Goal: Task Accomplishment & Management: Use online tool/utility

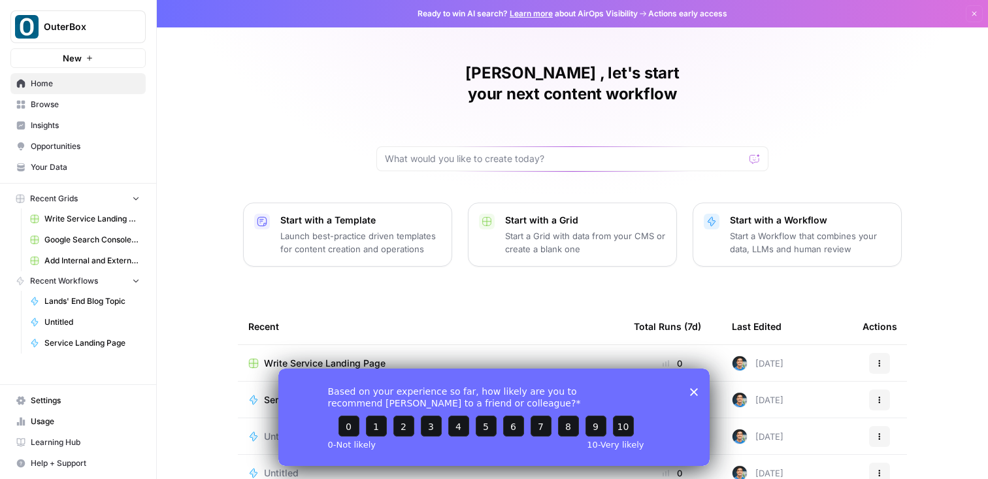
click at [692, 389] on polygon "Close survey" at bounding box center [694, 392] width 8 height 8
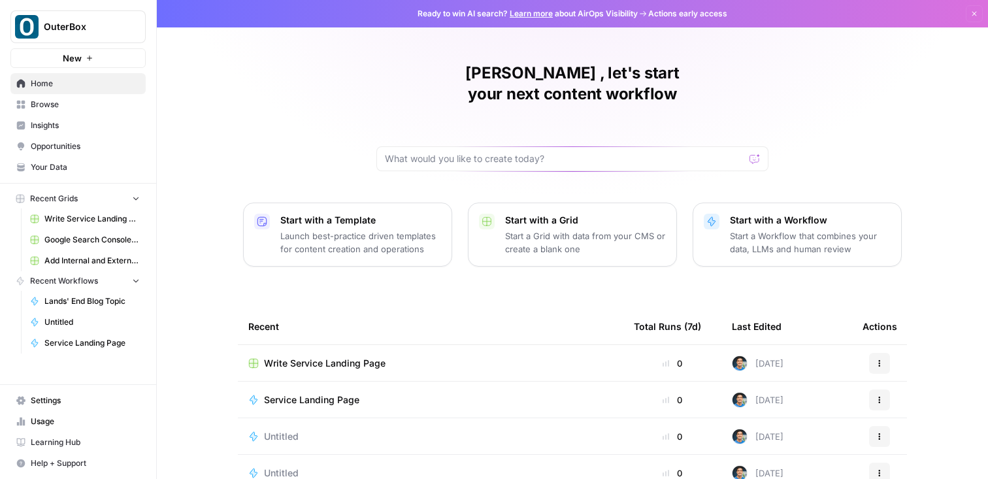
click at [425, 79] on h1 "[PERSON_NAME] , let's start your next content workflow" at bounding box center [573, 84] width 392 height 42
click at [87, 60] on icon "button" at bounding box center [90, 58] width 8 height 8
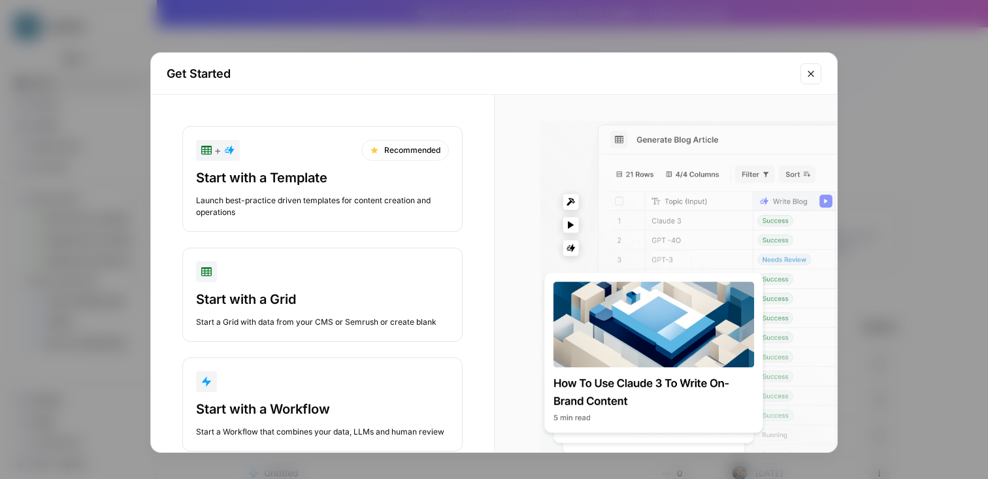
scroll to position [31, 0]
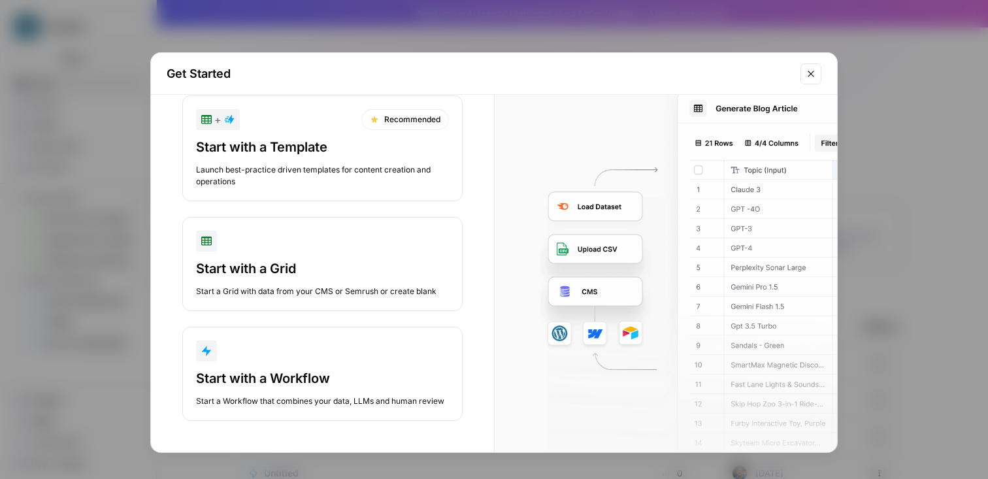
click at [350, 237] on div "button" at bounding box center [322, 241] width 253 height 21
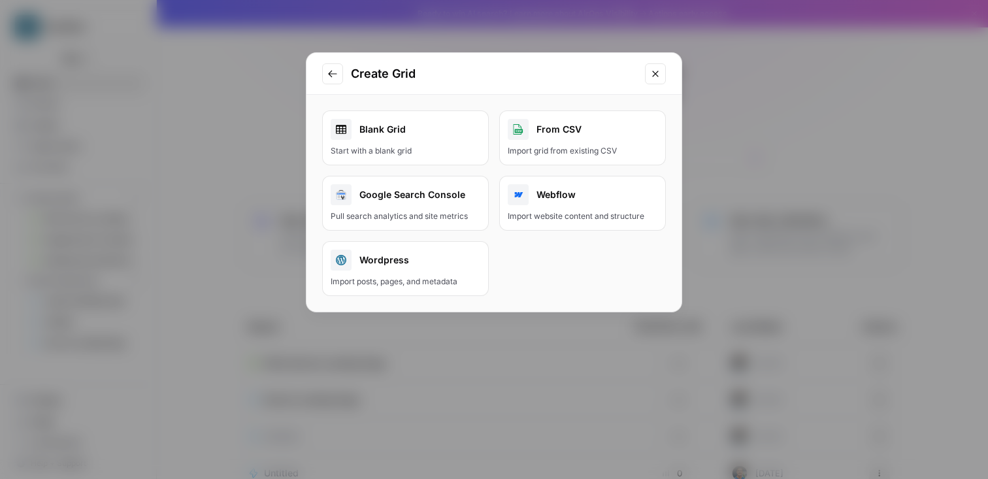
click at [403, 141] on link "Blank Grid Start with a blank grid" at bounding box center [405, 137] width 167 height 55
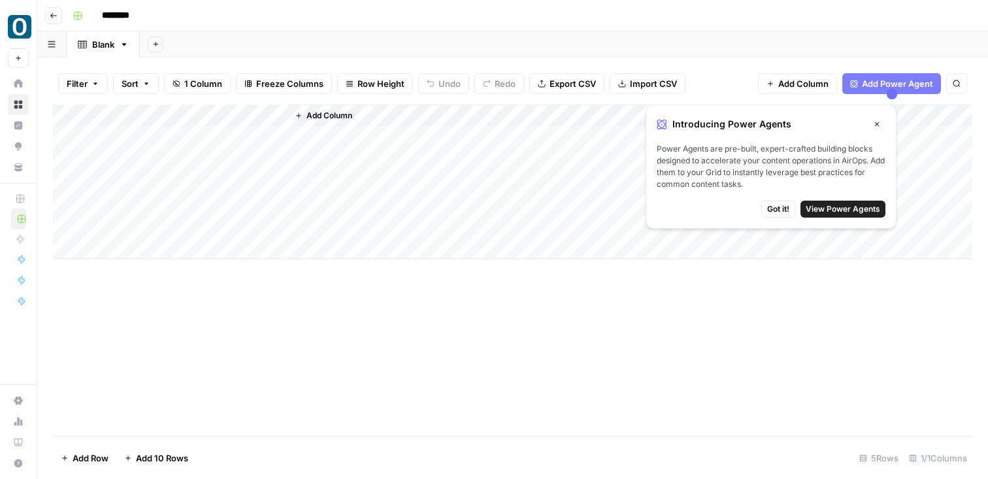
click at [150, 110] on div "Add Column" at bounding box center [513, 182] width 920 height 154
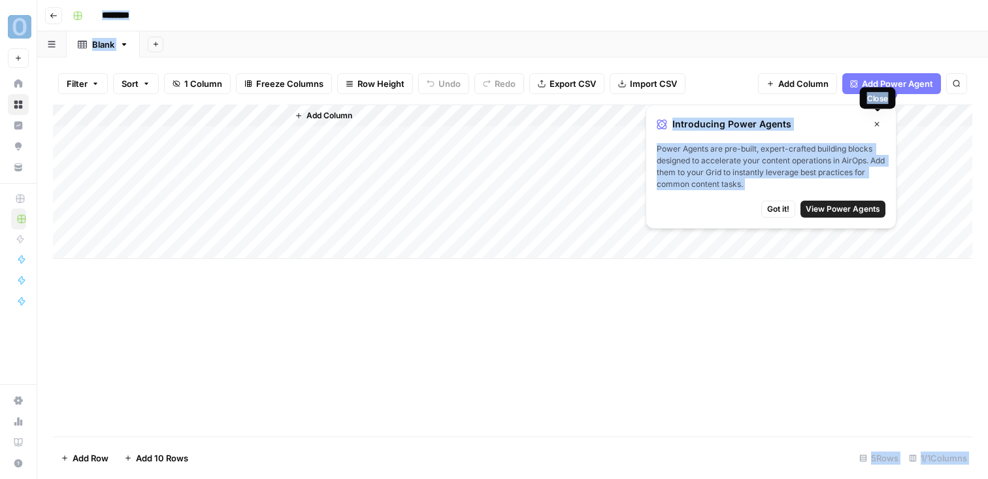
click at [874, 124] on icon "button" at bounding box center [877, 124] width 8 height 8
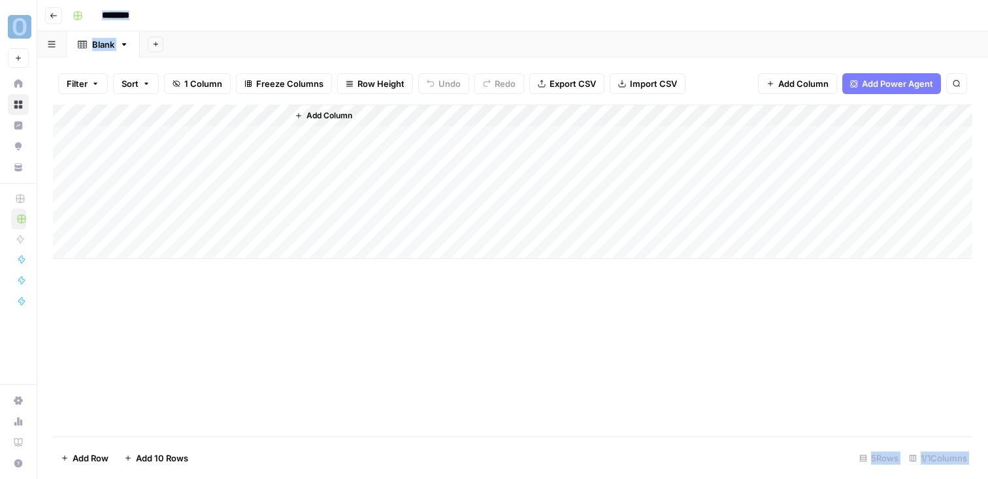
click at [151, 110] on div "Add Column" at bounding box center [513, 182] width 920 height 154
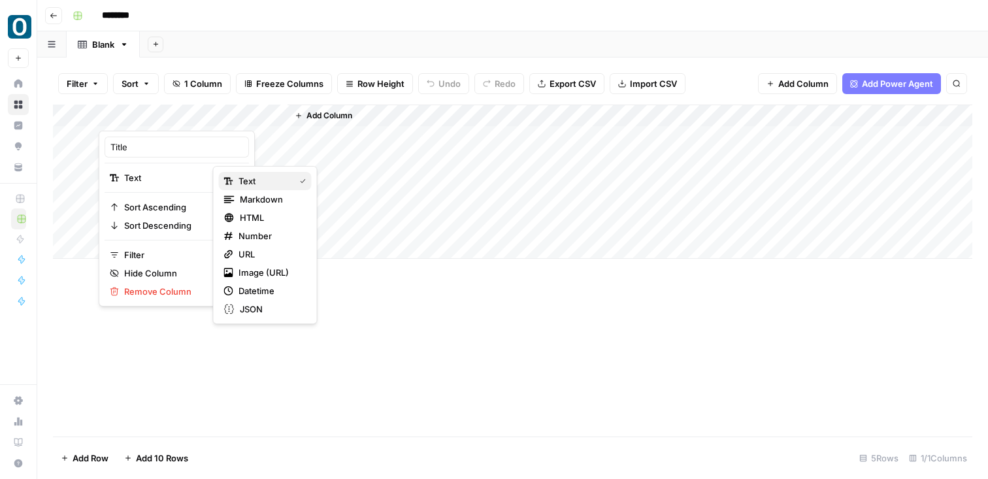
click at [264, 184] on span "Text" at bounding box center [264, 181] width 51 height 13
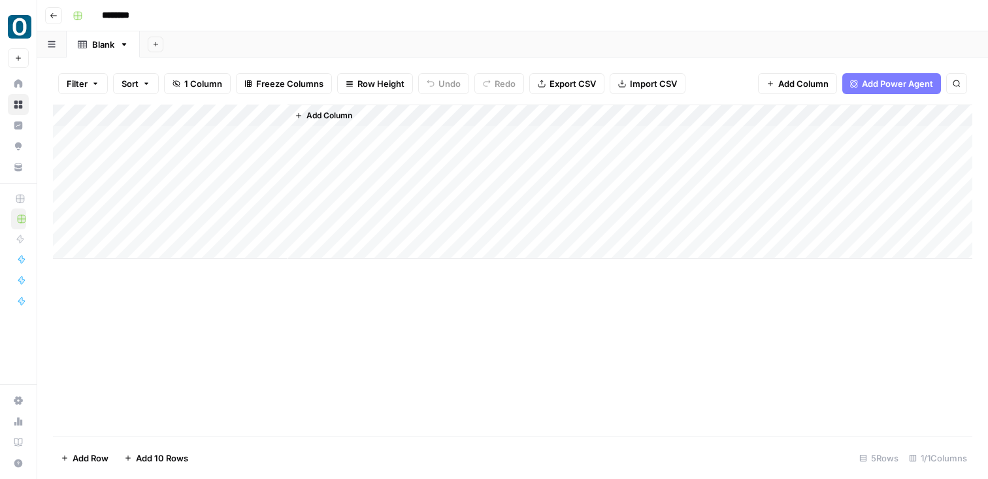
click at [199, 138] on div "Add Column" at bounding box center [513, 182] width 920 height 154
click at [174, 110] on div "Add Column" at bounding box center [513, 182] width 920 height 154
click at [174, 110] on div at bounding box center [193, 118] width 189 height 26
drag, startPoint x: 160, startPoint y: 143, endPoint x: 14, endPoint y: 138, distance: 146.5
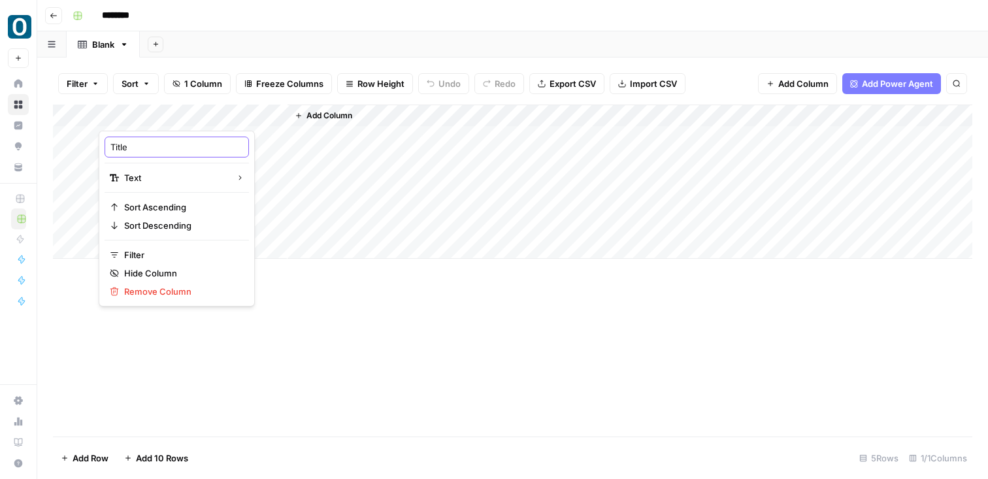
click at [24, 141] on body "OuterBox New Home Browse Insights Opportunities Your Data Recent Grids New Grid…" at bounding box center [494, 239] width 988 height 479
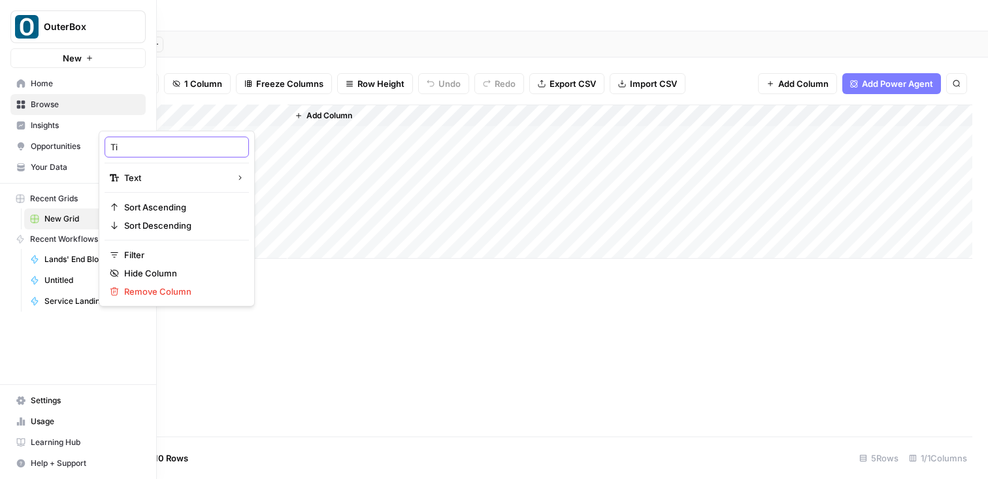
type input "T"
type input "Service Page Topic"
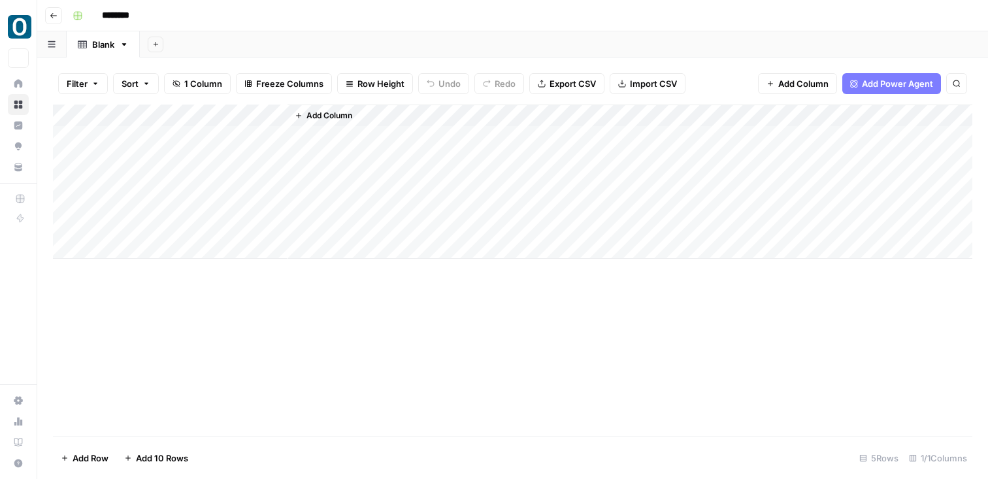
click at [412, 302] on div "Add Column" at bounding box center [513, 271] width 920 height 332
click at [315, 122] on button "Add Column" at bounding box center [324, 115] width 68 height 17
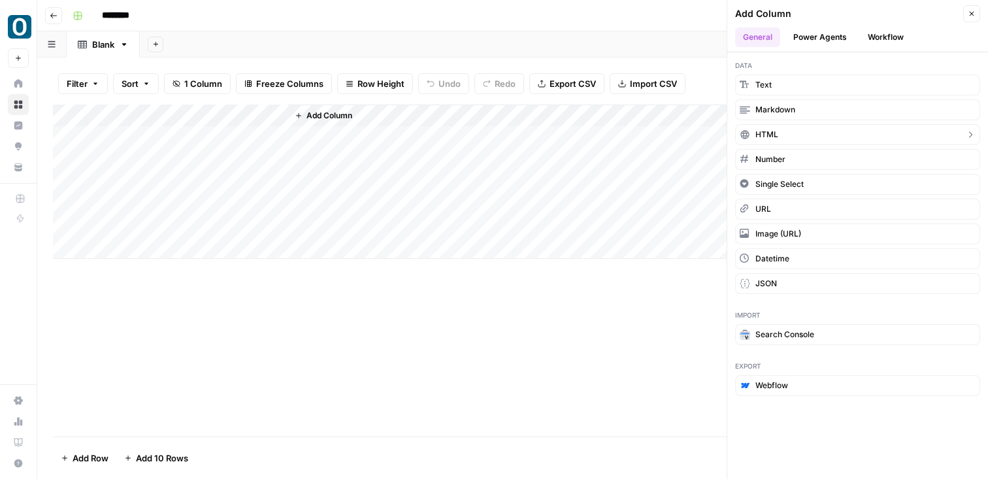
click at [821, 135] on button "HTML" at bounding box center [857, 134] width 245 height 21
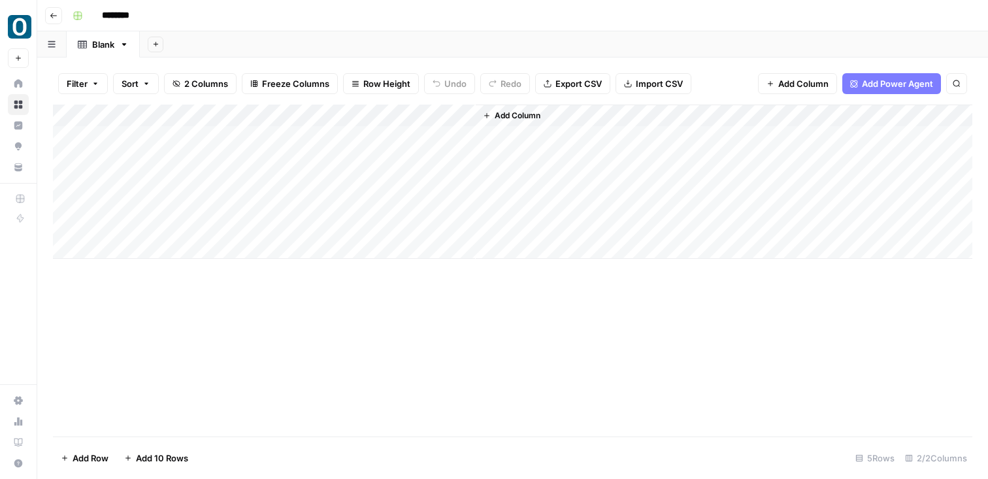
click at [207, 116] on div "Add Column" at bounding box center [513, 182] width 920 height 154
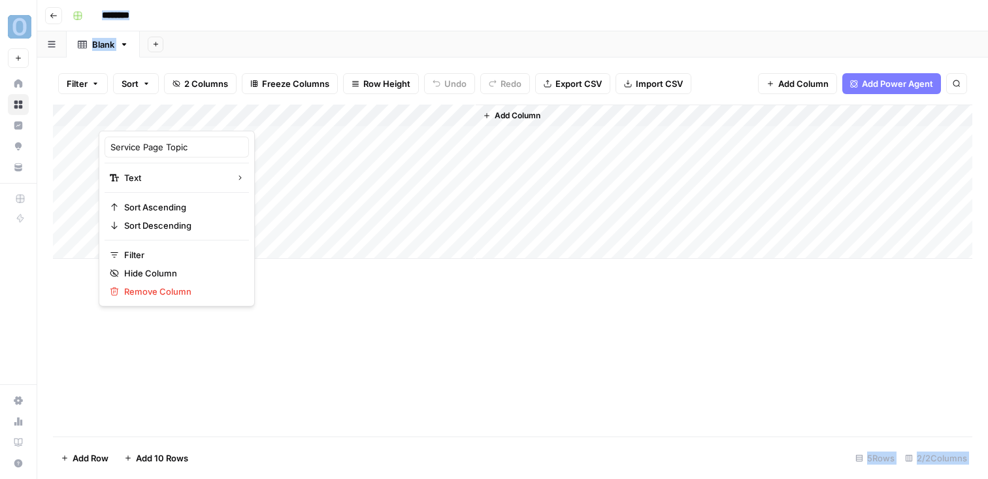
click at [207, 116] on div at bounding box center [193, 118] width 189 height 26
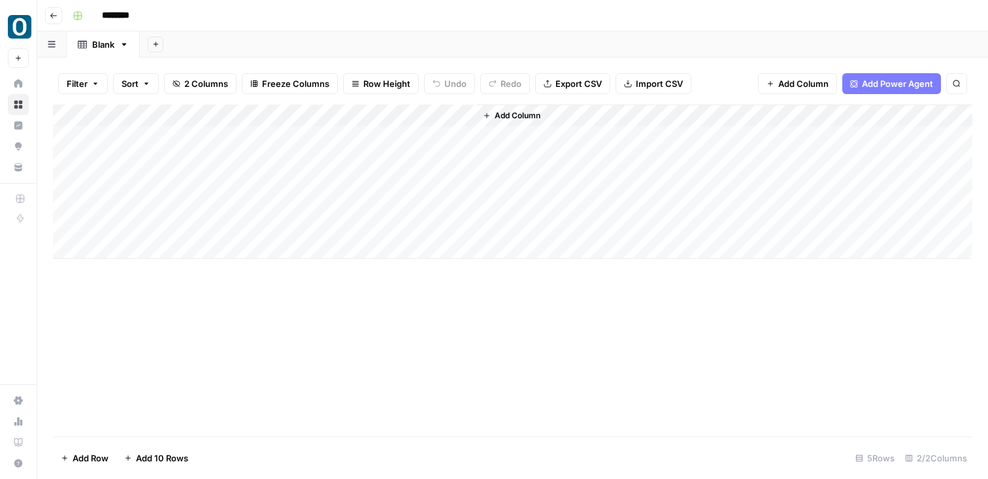
click at [350, 322] on div "Add Column" at bounding box center [513, 271] width 920 height 332
click at [326, 105] on div "Add Column" at bounding box center [513, 182] width 920 height 154
click at [326, 112] on div "Add Column" at bounding box center [513, 182] width 920 height 154
click at [595, 330] on div "Add Column" at bounding box center [513, 271] width 920 height 332
click at [385, 133] on div "Add Column" at bounding box center [513, 182] width 920 height 154
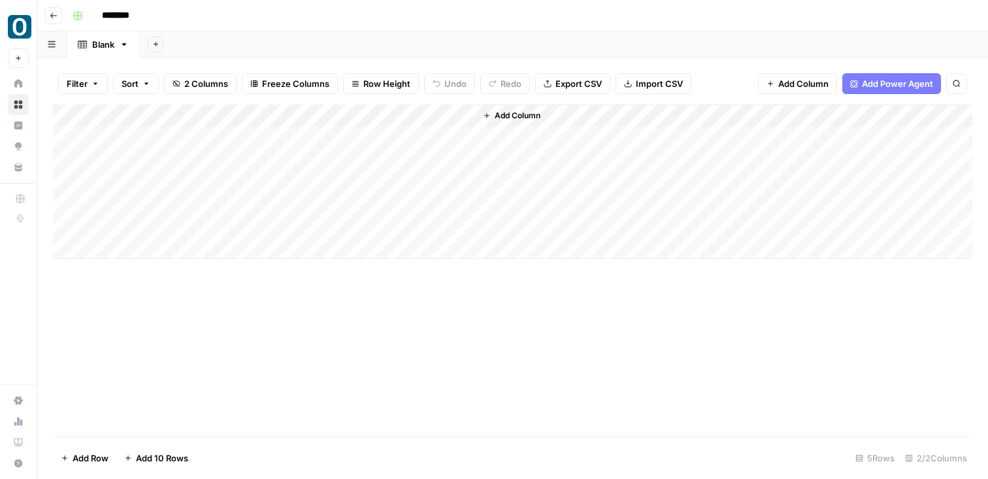
click at [385, 133] on div "Add Column" at bounding box center [513, 182] width 920 height 154
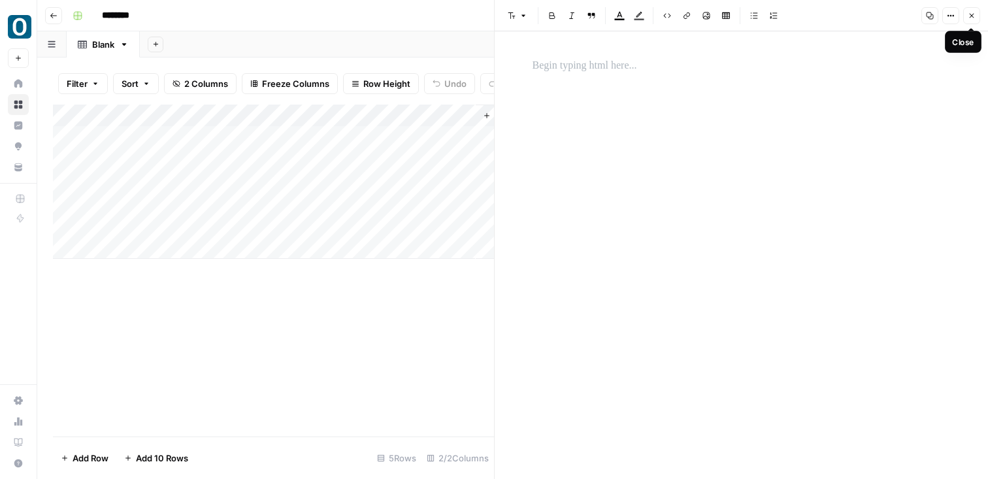
click at [979, 11] on button "Close" at bounding box center [972, 15] width 17 height 17
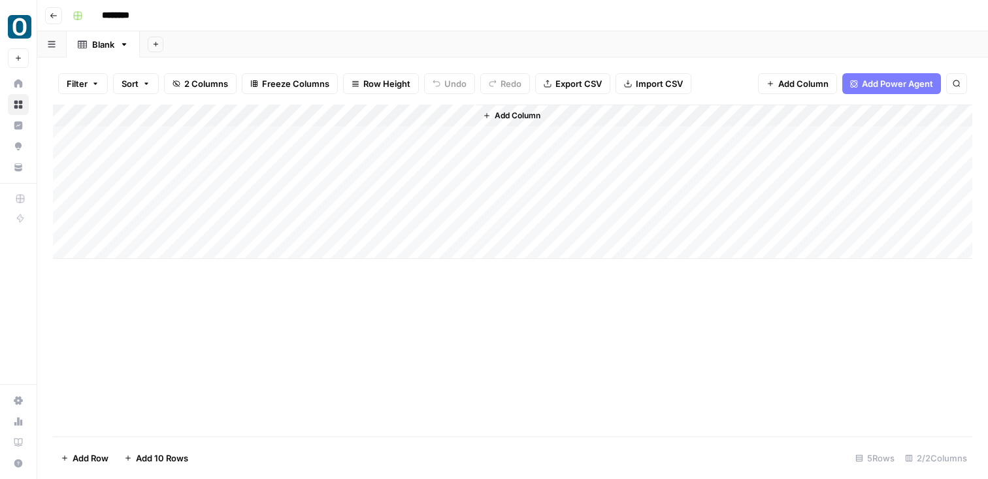
click at [405, 118] on div "Add Column" at bounding box center [513, 182] width 920 height 154
click at [467, 119] on div at bounding box center [381, 118] width 189 height 26
click at [358, 252] on button "Remove Column" at bounding box center [365, 244] width 144 height 18
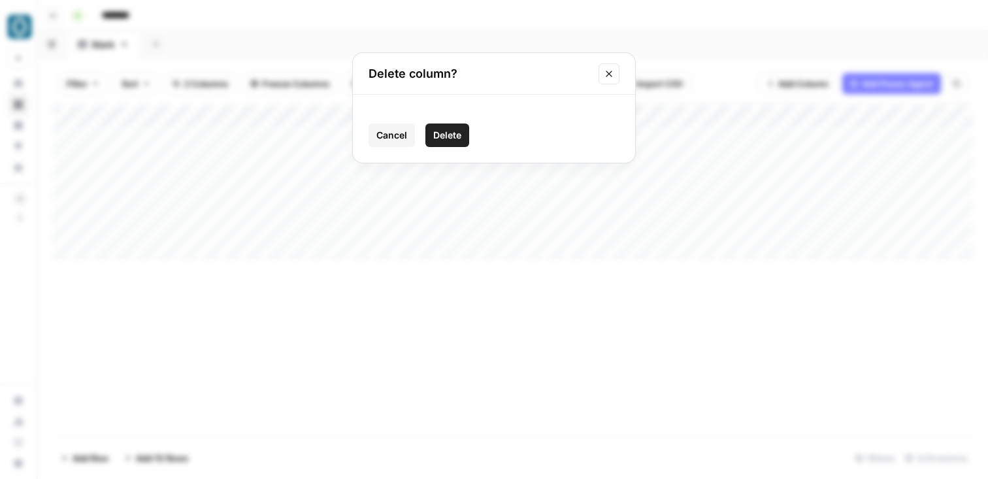
click at [448, 136] on span "Delete" at bounding box center [447, 135] width 28 height 13
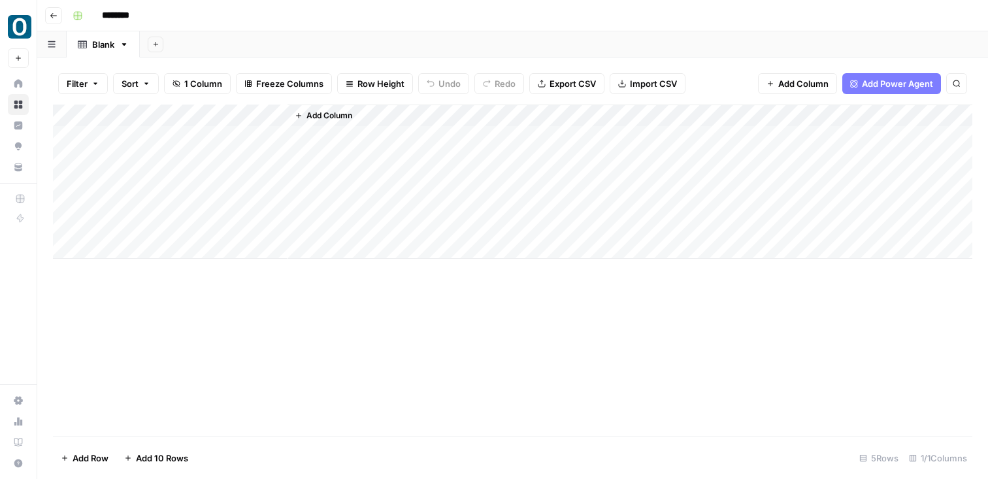
click at [348, 114] on span "Add Column" at bounding box center [330, 116] width 46 height 12
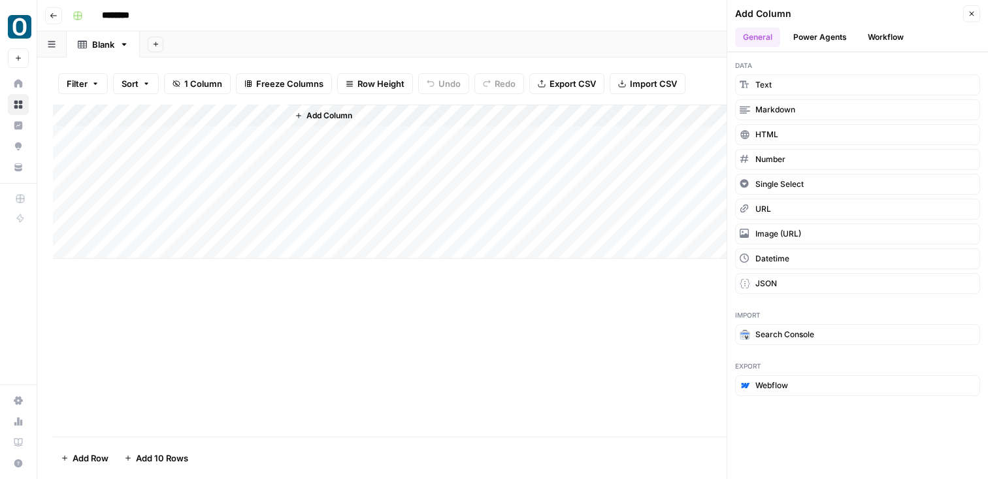
click at [816, 30] on button "Power Agents" at bounding box center [820, 37] width 69 height 20
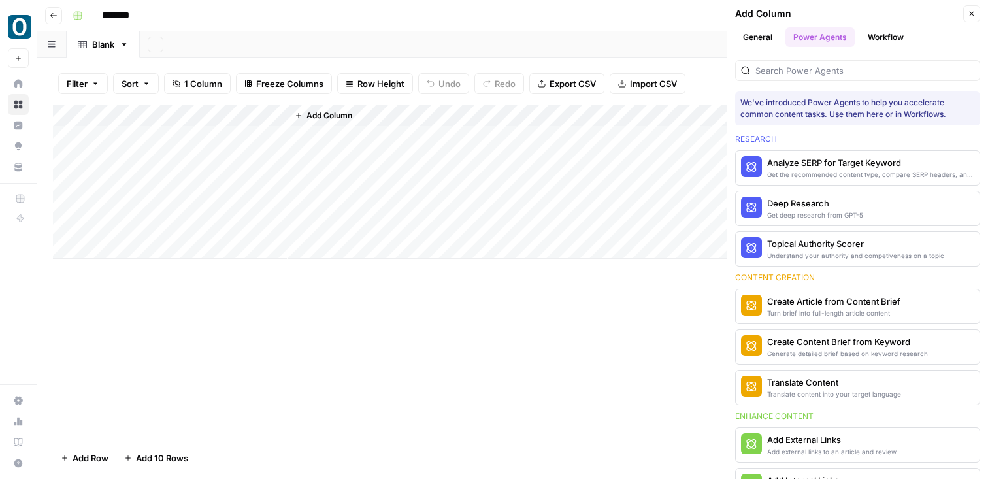
drag, startPoint x: 831, startPoint y: 160, endPoint x: 800, endPoint y: 148, distance: 33.5
click at [812, 166] on div "Analyze SERP for Target Keyword" at bounding box center [835, 162] width 137 height 13
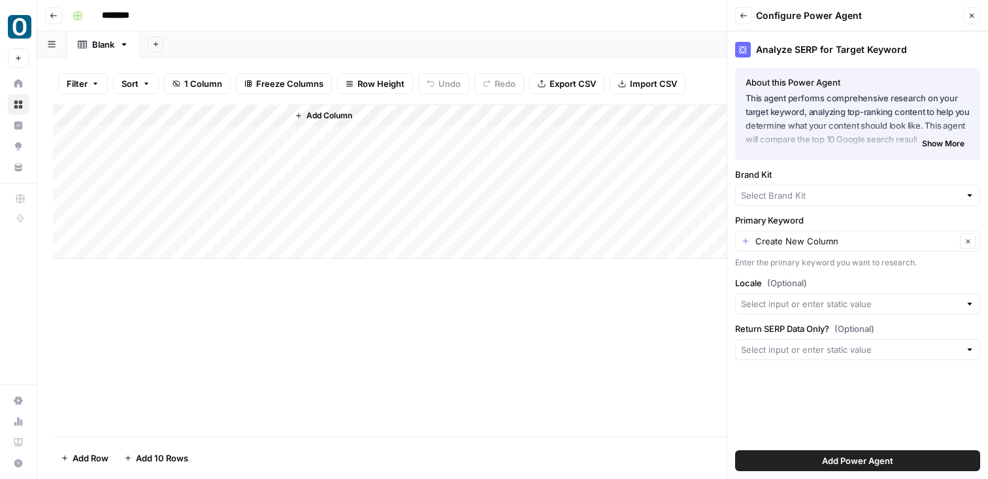
click at [855, 456] on span "Add Power Agent" at bounding box center [857, 460] width 71 height 13
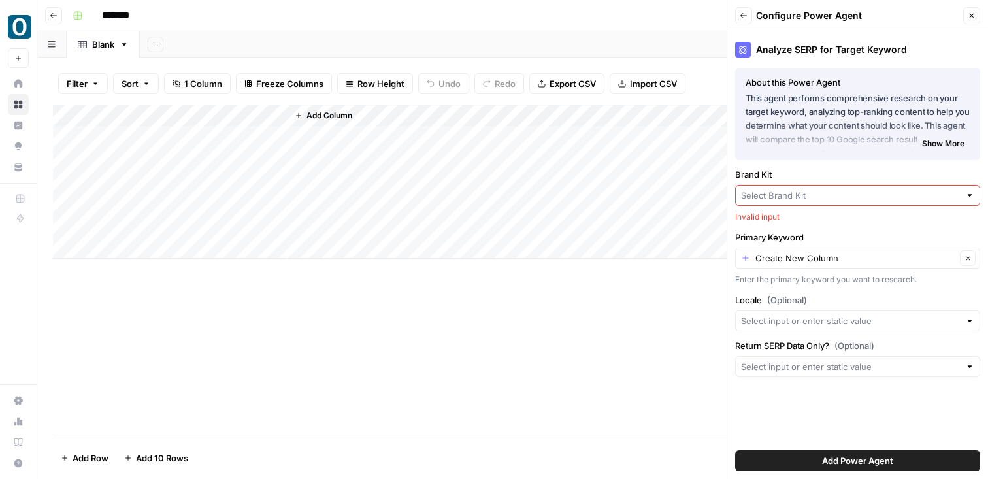
click at [801, 195] on input "Brand Kit" at bounding box center [850, 195] width 219 height 13
click at [794, 226] on span "OuterBox" at bounding box center [856, 226] width 218 height 13
type input "OuterBox"
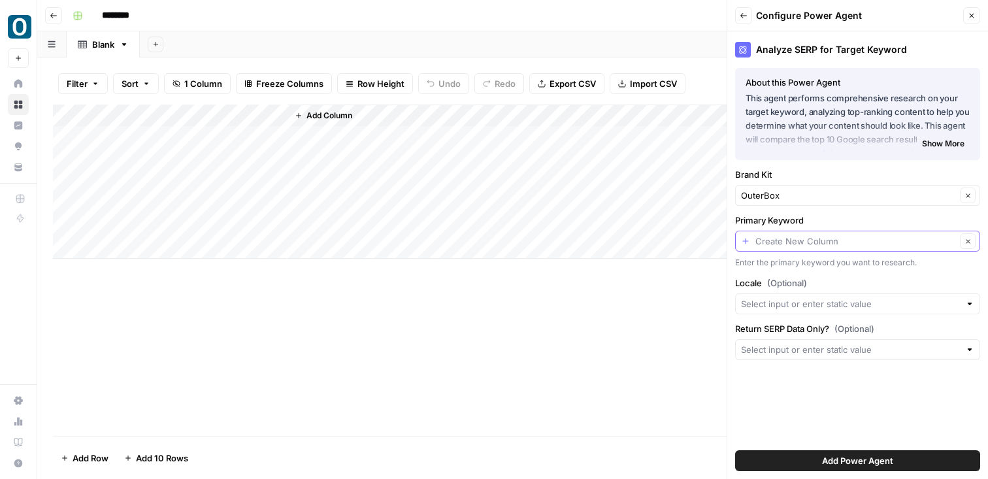
click at [804, 243] on input "Primary Keyword" at bounding box center [856, 241] width 201 height 13
type input "Create New Column"
click at [837, 212] on div "Analyze SERP for Target Keyword About this Power Agent This agent performs comp…" at bounding box center [858, 255] width 261 height 448
click at [822, 245] on input "Primary Keyword" at bounding box center [856, 241] width 201 height 13
click at [816, 270] on span "Create New Column" at bounding box center [857, 271] width 192 height 13
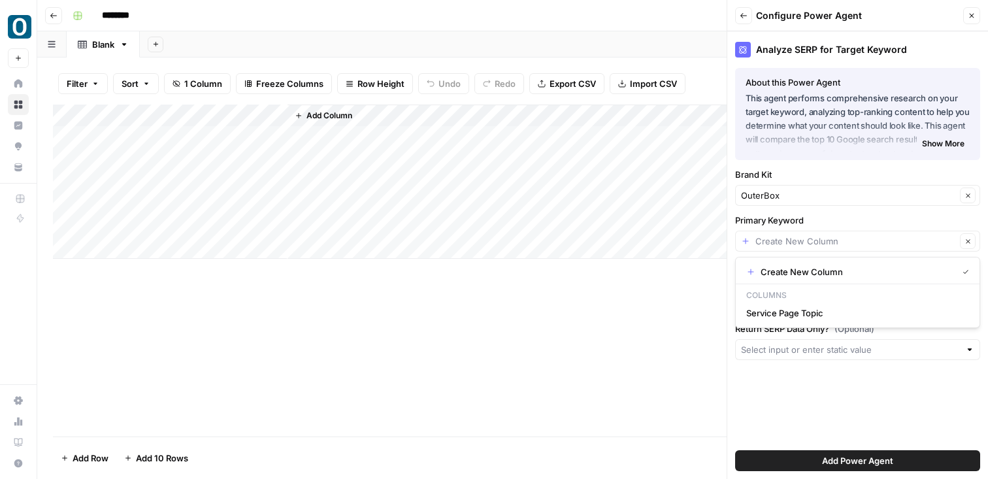
type input "Create New Column"
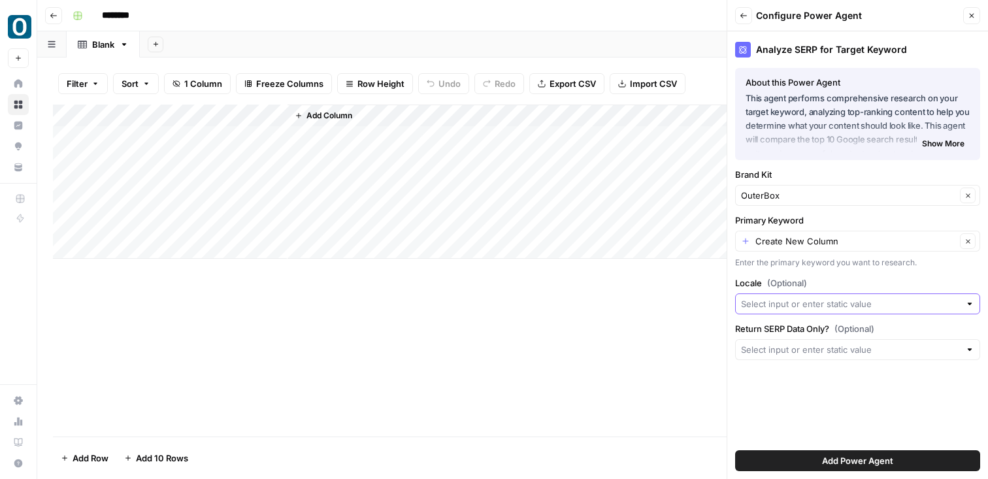
click at [796, 299] on input "Locale (Optional)" at bounding box center [850, 303] width 219 height 13
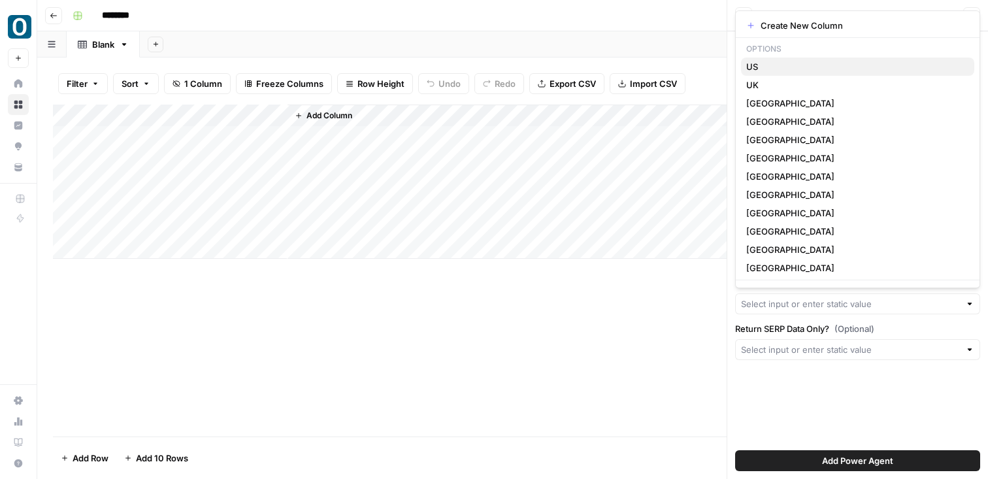
click at [770, 68] on span "US" at bounding box center [856, 66] width 218 height 13
type input "US"
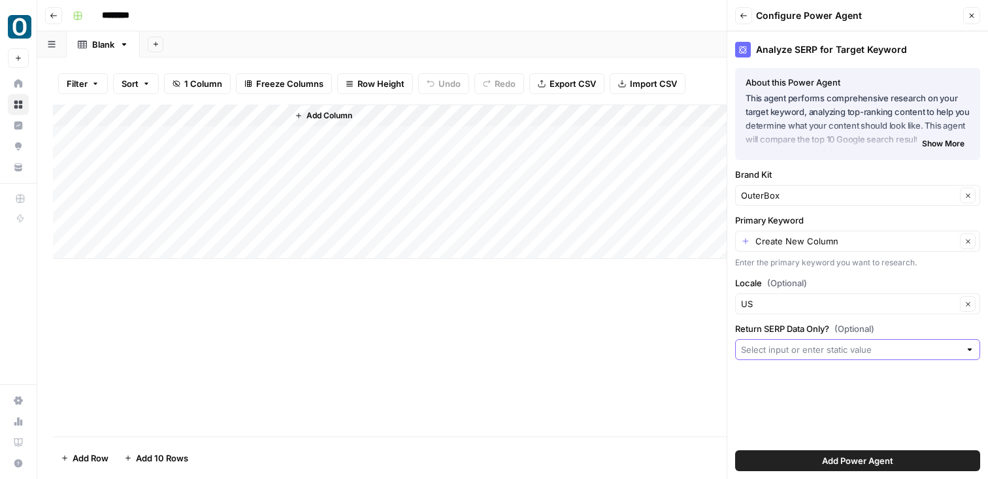
click at [803, 356] on input "Return SERP Data Only? (Optional)" at bounding box center [850, 349] width 219 height 13
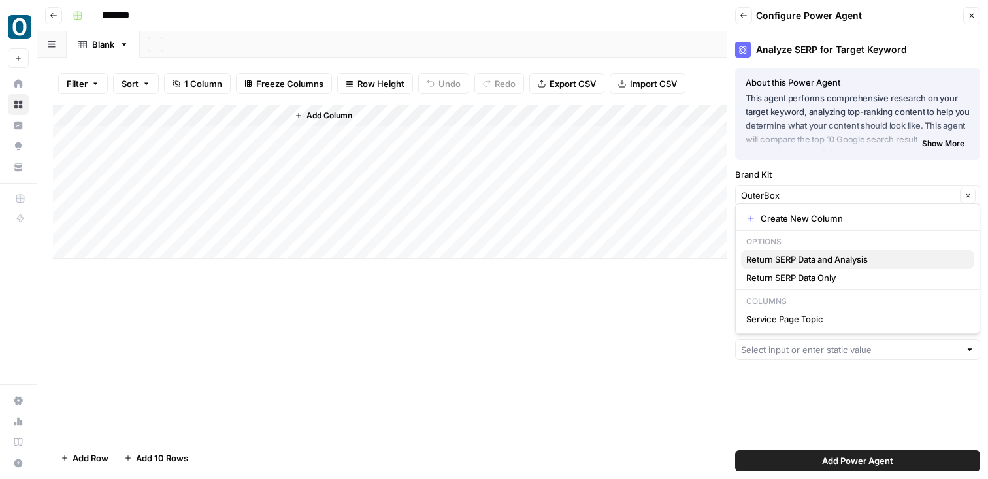
click at [821, 265] on span "Return SERP Data and Analysis" at bounding box center [856, 259] width 218 height 13
type input "Return SERP Data and Analysis"
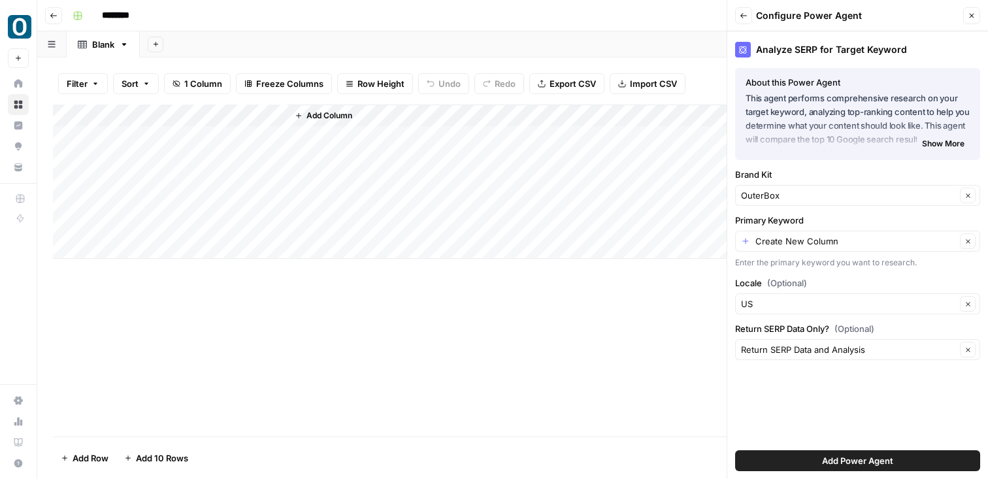
click at [871, 464] on span "Add Power Agent" at bounding box center [857, 460] width 71 height 13
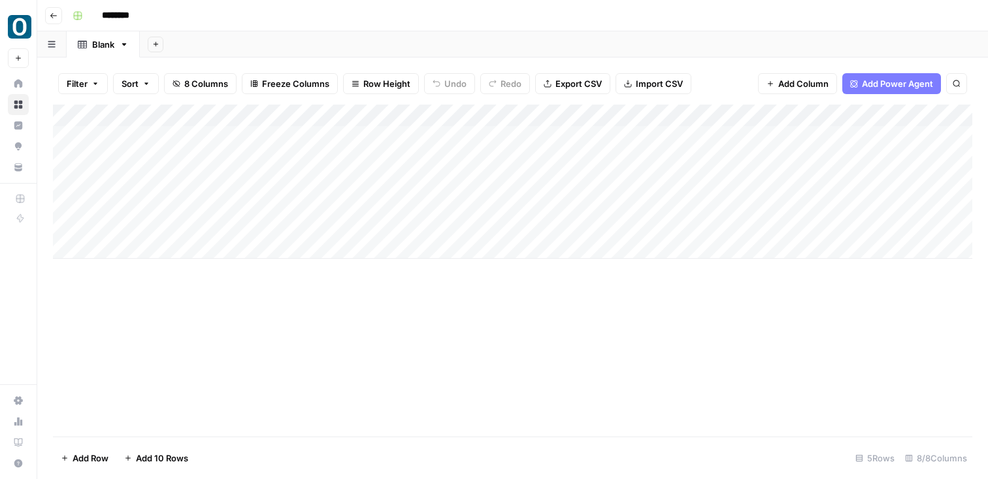
click at [350, 108] on div "Add Column" at bounding box center [513, 182] width 920 height 154
click at [468, 115] on div at bounding box center [381, 118] width 189 height 26
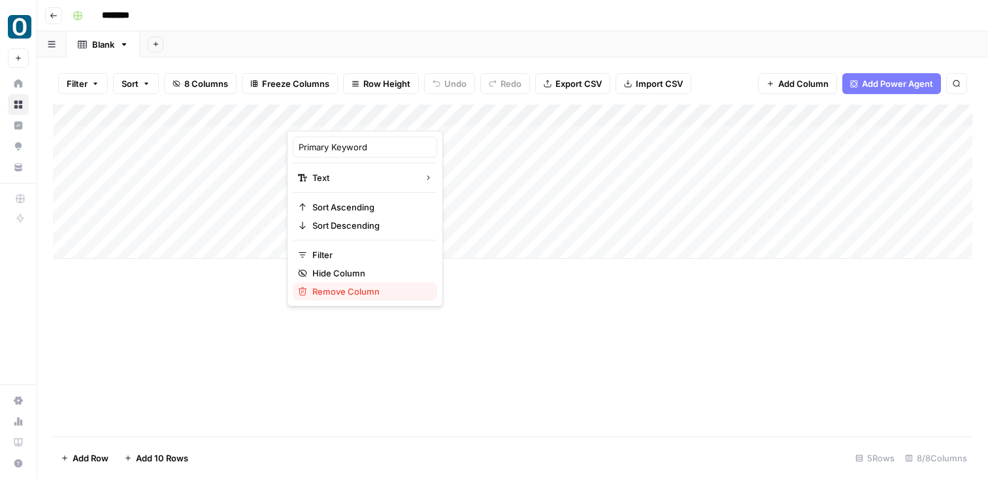
click at [363, 294] on span "Remove Column" at bounding box center [369, 291] width 114 height 13
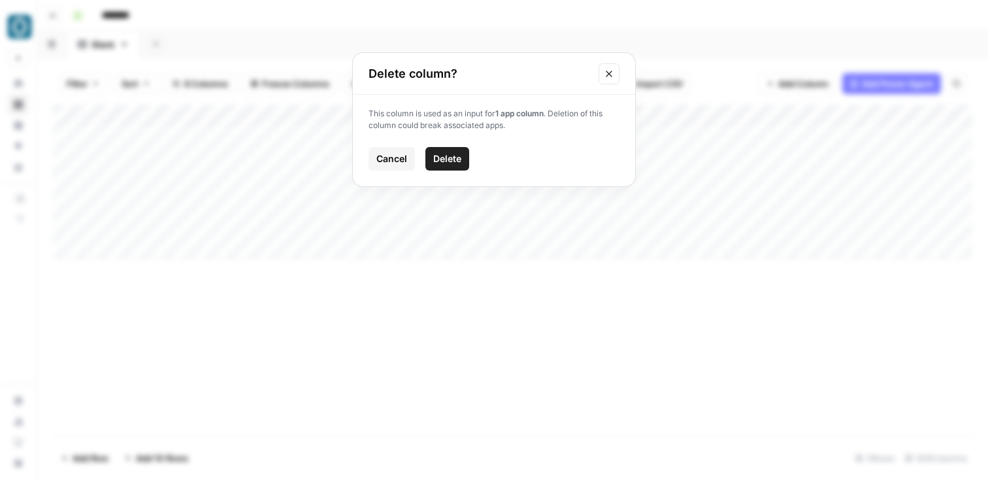
click at [454, 154] on span "Delete" at bounding box center [447, 158] width 28 height 13
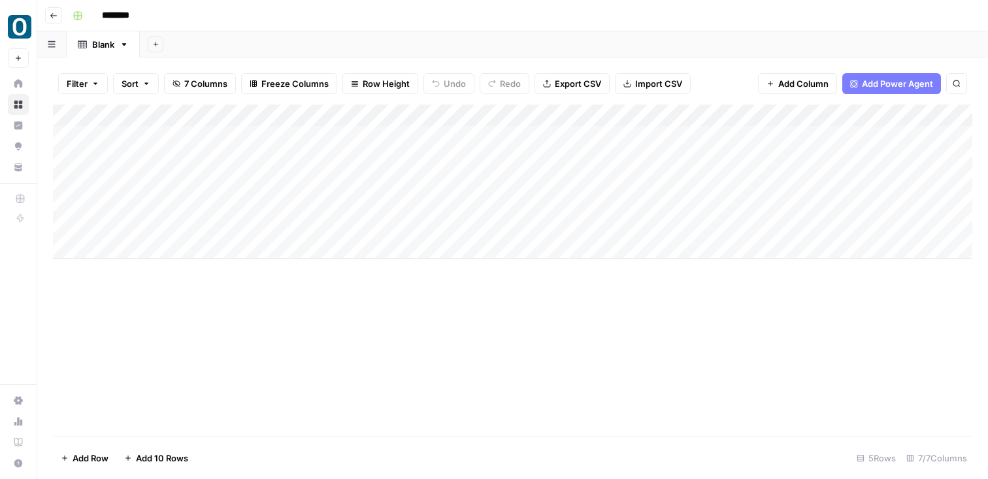
click at [460, 116] on div "Add Column" at bounding box center [513, 182] width 920 height 154
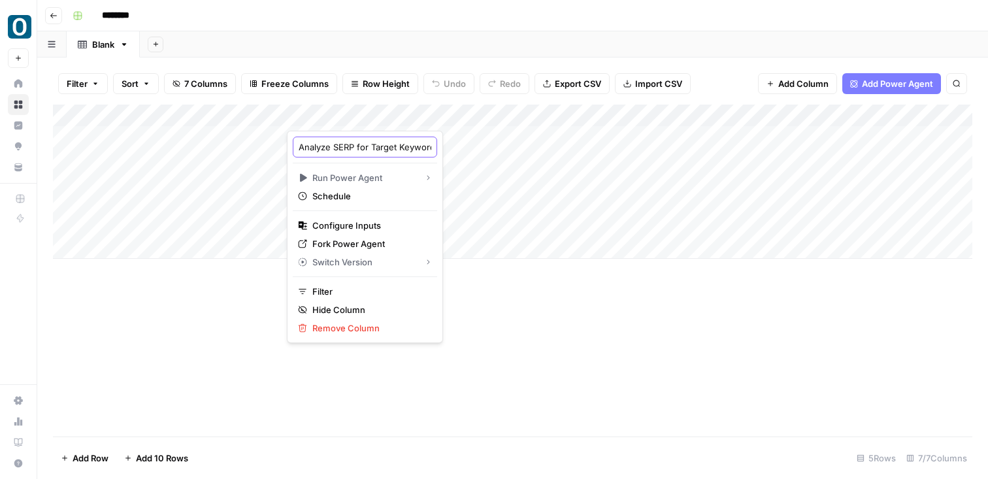
click at [368, 146] on input "Analyze SERP for Target Keyword" at bounding box center [365, 147] width 133 height 13
click at [383, 148] on input "Analyze SERP for Target Keyword" at bounding box center [365, 147] width 133 height 13
click at [538, 286] on div "Add Column" at bounding box center [513, 271] width 920 height 332
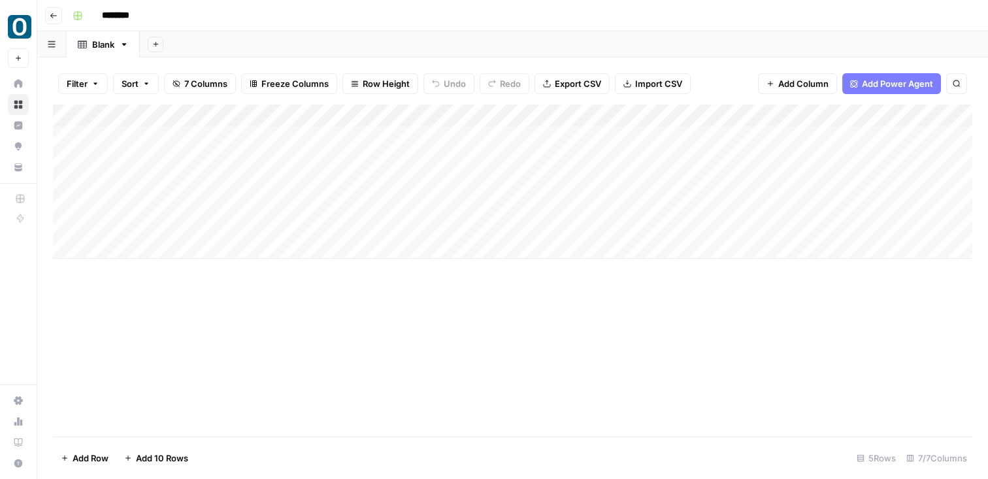
click at [163, 141] on div "Add Column" at bounding box center [513, 182] width 920 height 154
click at [183, 168] on div "Add Column" at bounding box center [513, 182] width 920 height 154
click at [193, 135] on div "Add Column" at bounding box center [513, 182] width 920 height 154
click at [929, 116] on span "Add Column" at bounding box center [943, 116] width 46 height 12
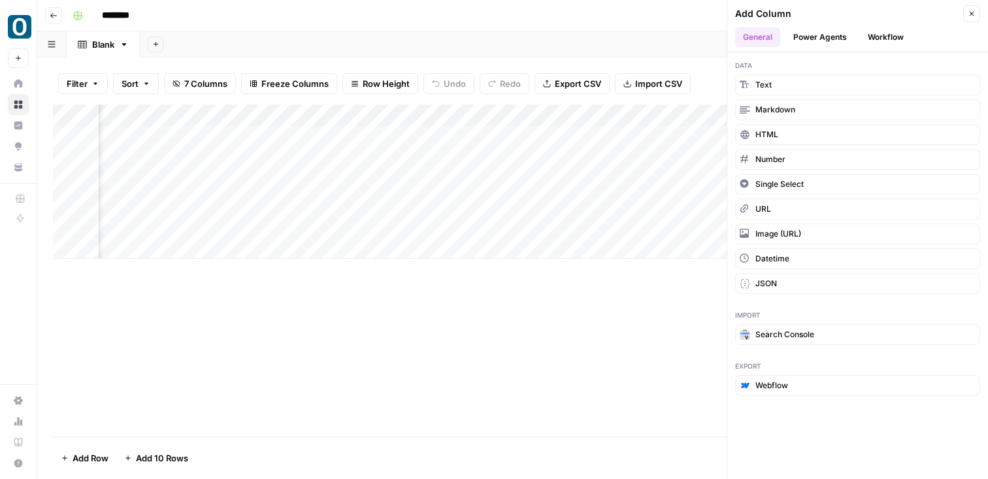
click at [877, 31] on button "Workflow" at bounding box center [886, 37] width 52 height 20
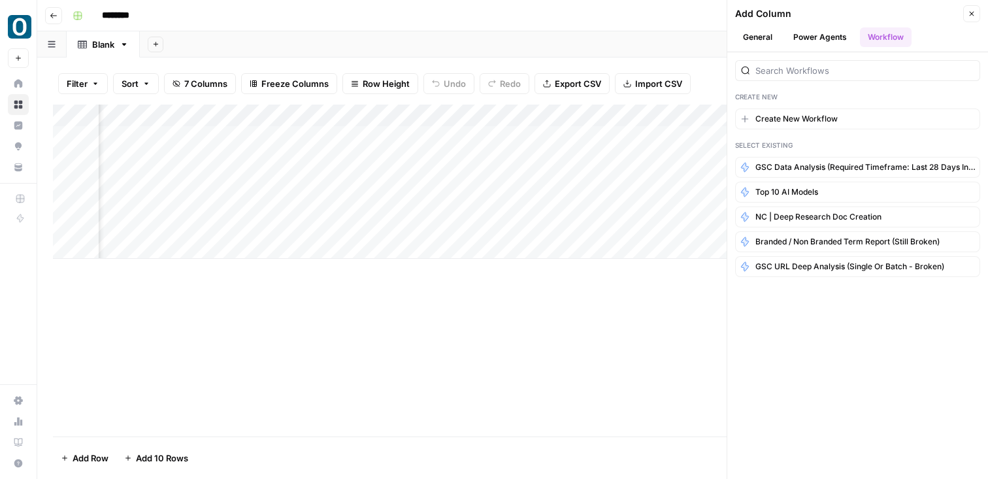
click at [845, 35] on button "Power Agents" at bounding box center [820, 37] width 69 height 20
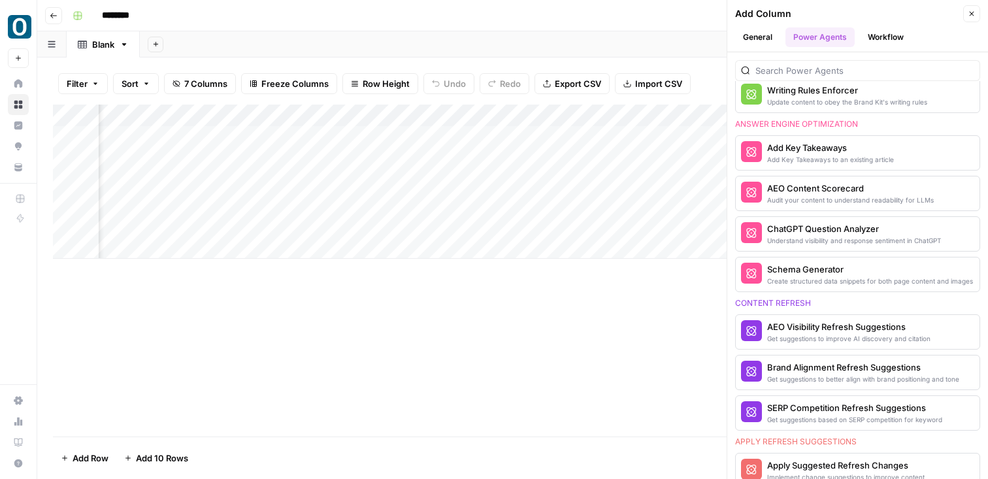
scroll to position [0, 0]
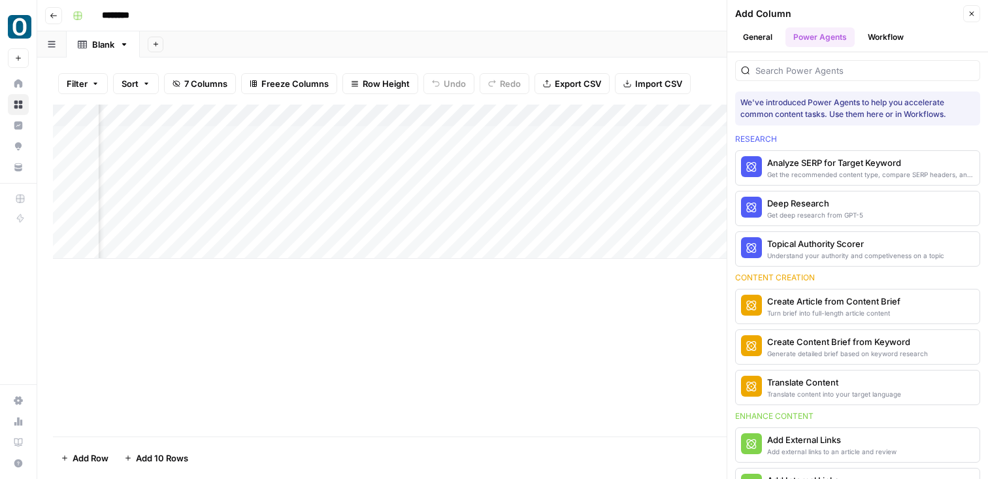
click at [754, 33] on button "General" at bounding box center [757, 37] width 45 height 20
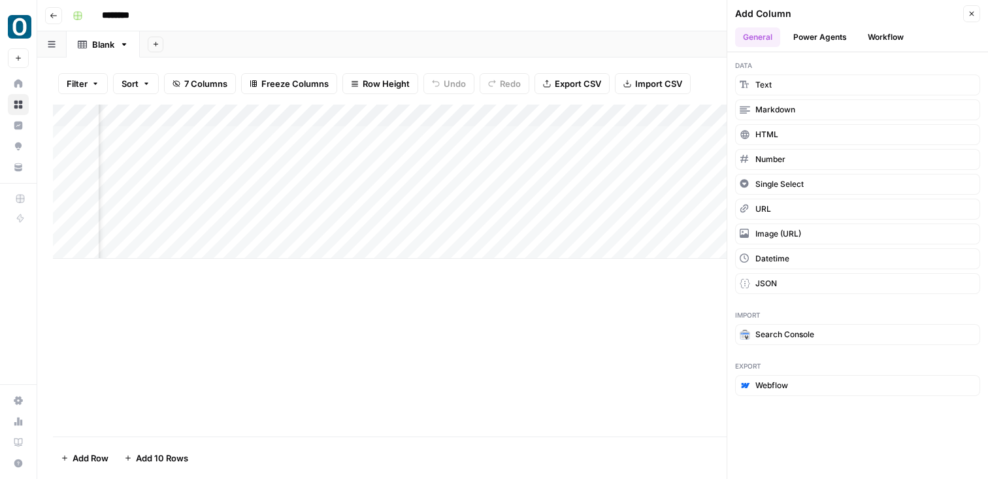
click at [871, 31] on button "Workflow" at bounding box center [886, 37] width 52 height 20
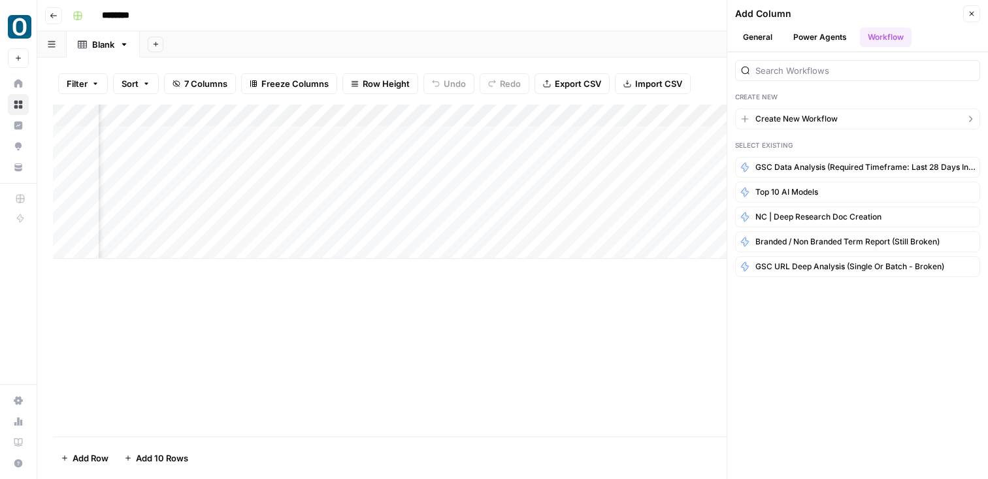
click at [823, 114] on span "Create New Workflow" at bounding box center [797, 119] width 82 height 12
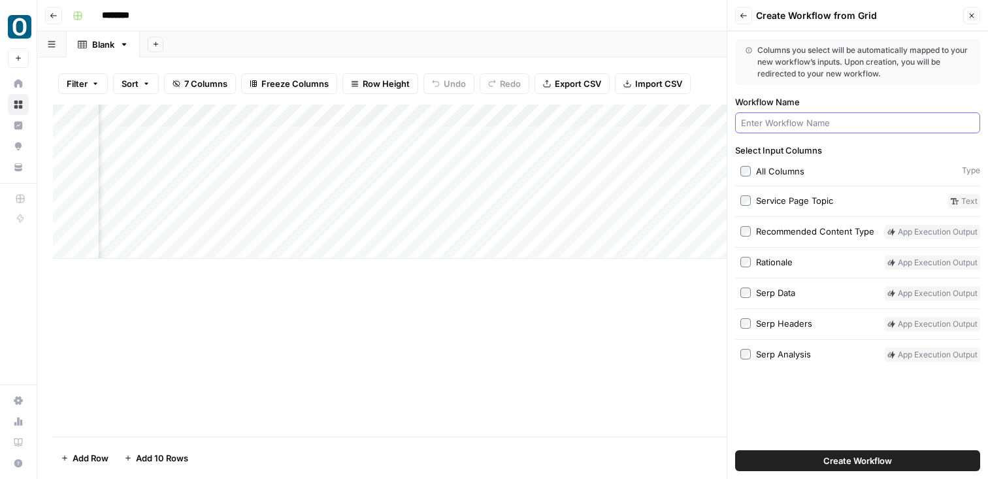
click at [813, 122] on input "Workflow Name" at bounding box center [857, 122] width 233 height 13
click at [765, 115] on div at bounding box center [857, 122] width 245 height 21
type input "Generate FAQs"
click at [864, 92] on div "Columns you select will be automatically mapped to your new workflow’s inputs. …" at bounding box center [857, 86] width 245 height 94
click at [875, 467] on span "Create Workflow" at bounding box center [858, 460] width 69 height 13
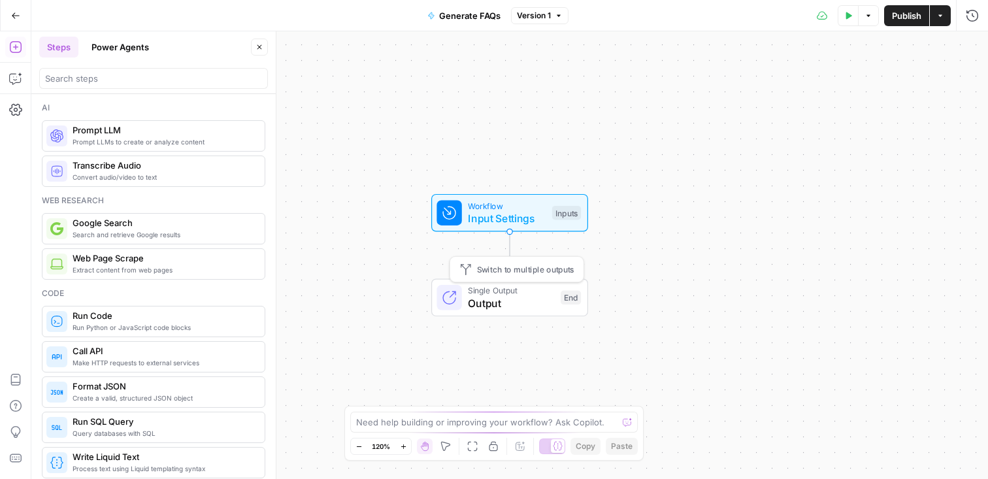
click at [540, 296] on span "Output" at bounding box center [511, 303] width 86 height 16
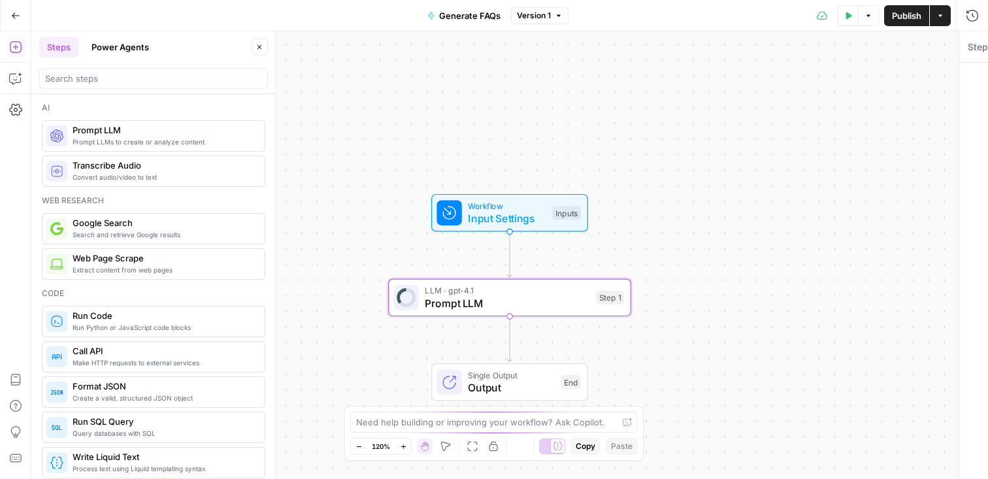
type textarea "Prompt LLM"
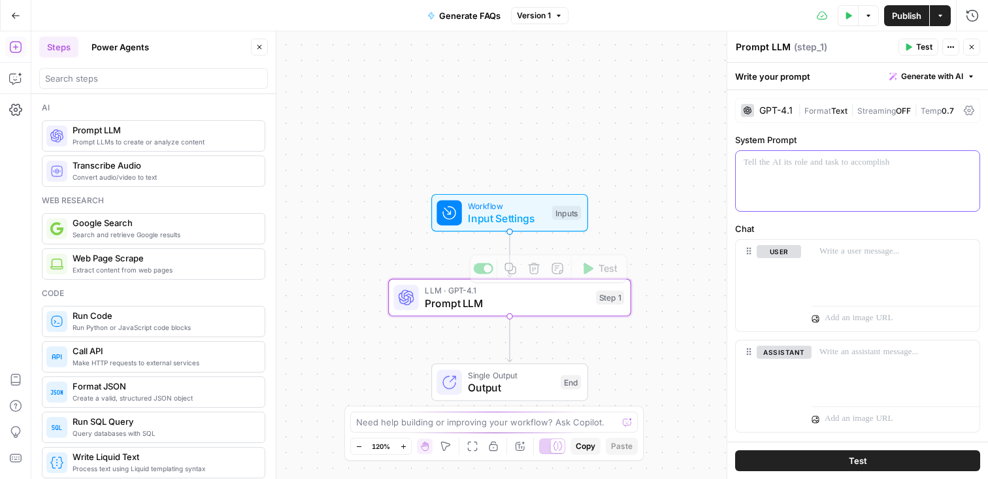
click at [848, 171] on div at bounding box center [858, 181] width 244 height 60
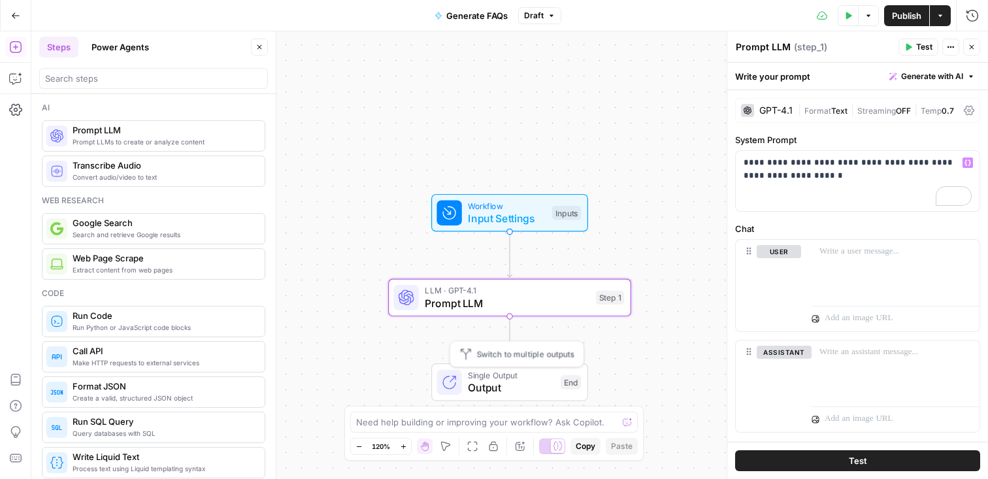
click at [546, 380] on span "Output" at bounding box center [511, 388] width 86 height 16
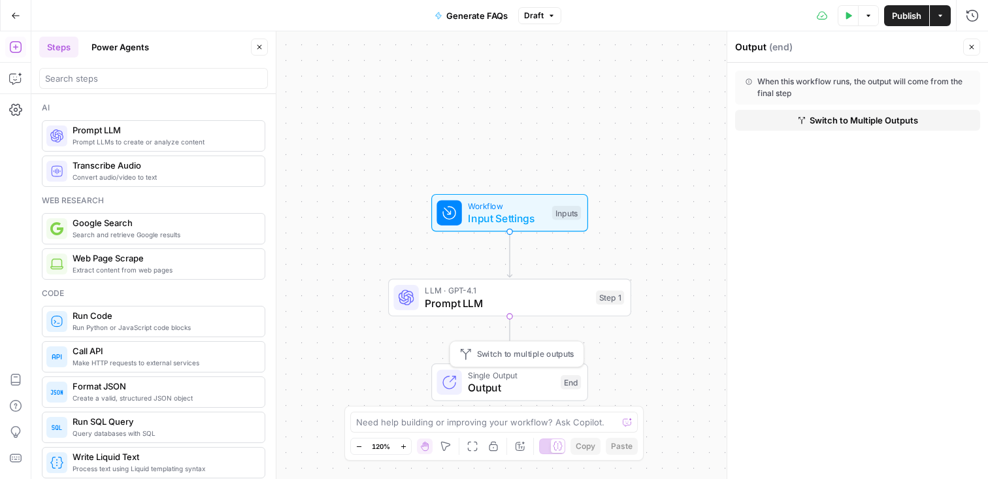
click at [543, 293] on span "LLM · GPT-4.1" at bounding box center [507, 290] width 165 height 12
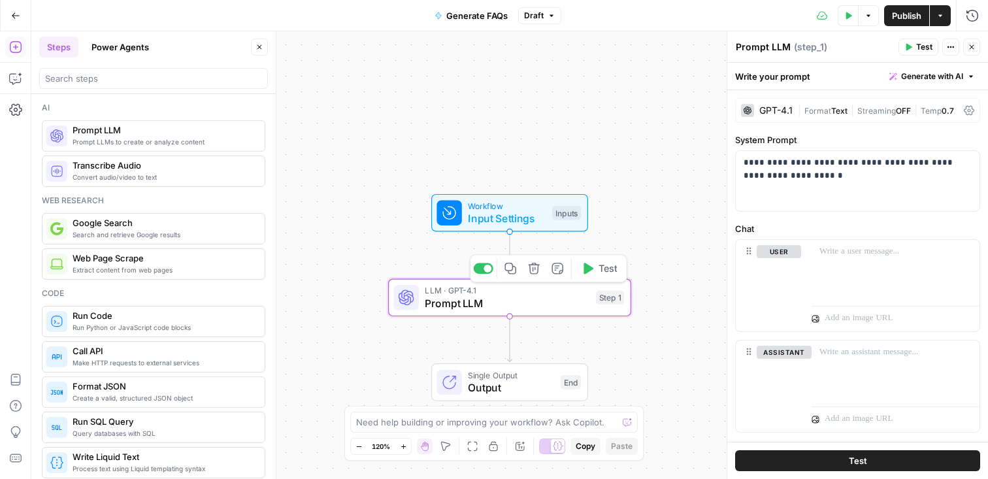
click at [605, 272] on span "Test" at bounding box center [608, 268] width 19 height 14
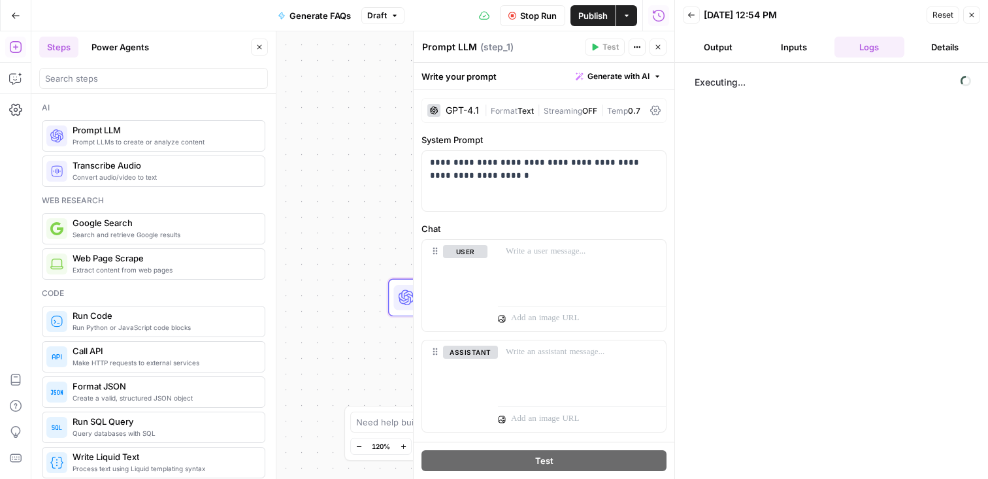
click at [719, 50] on button "Output" at bounding box center [718, 47] width 71 height 21
click at [779, 50] on button "Inputs" at bounding box center [794, 47] width 71 height 21
click at [733, 50] on button "Output" at bounding box center [718, 47] width 71 height 21
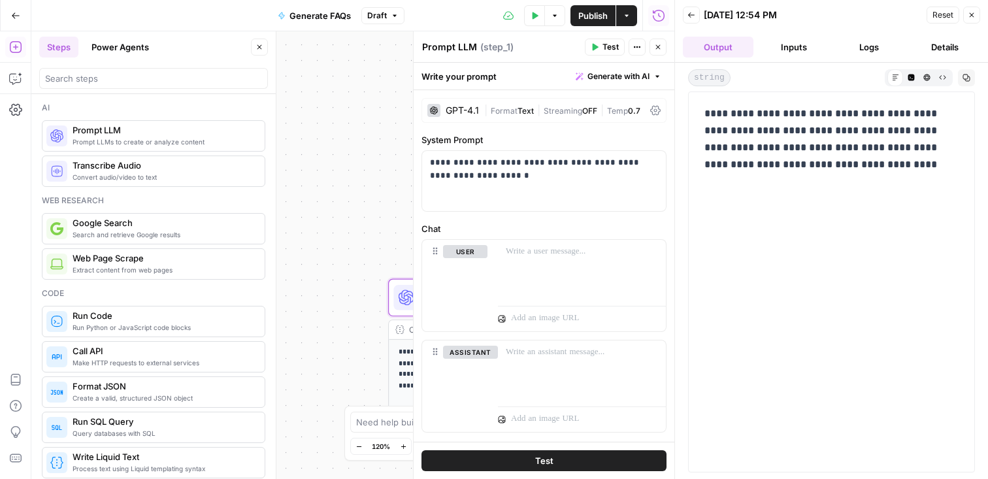
click at [690, 17] on icon "button" at bounding box center [691, 14] width 7 height 5
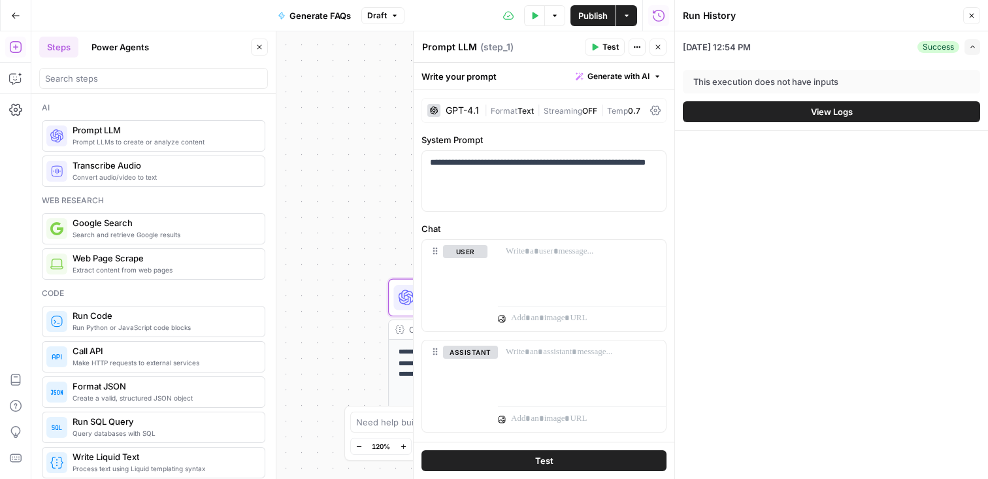
click at [12, 18] on icon "button" at bounding box center [15, 15] width 9 height 9
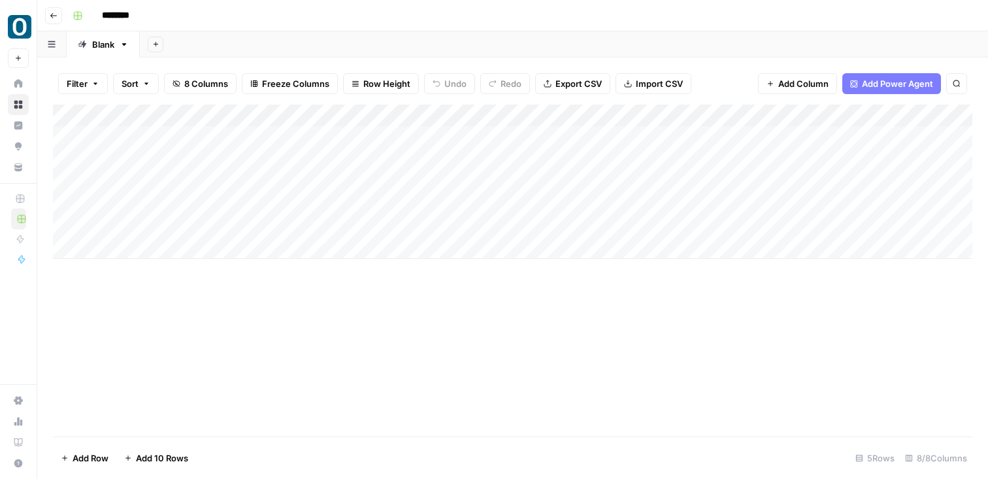
click at [213, 136] on div "Add Column" at bounding box center [513, 182] width 920 height 154
type textarea "**********"
click at [324, 133] on div "Add Column" at bounding box center [513, 182] width 920 height 154
click at [382, 136] on div "Add Column" at bounding box center [513, 182] width 920 height 154
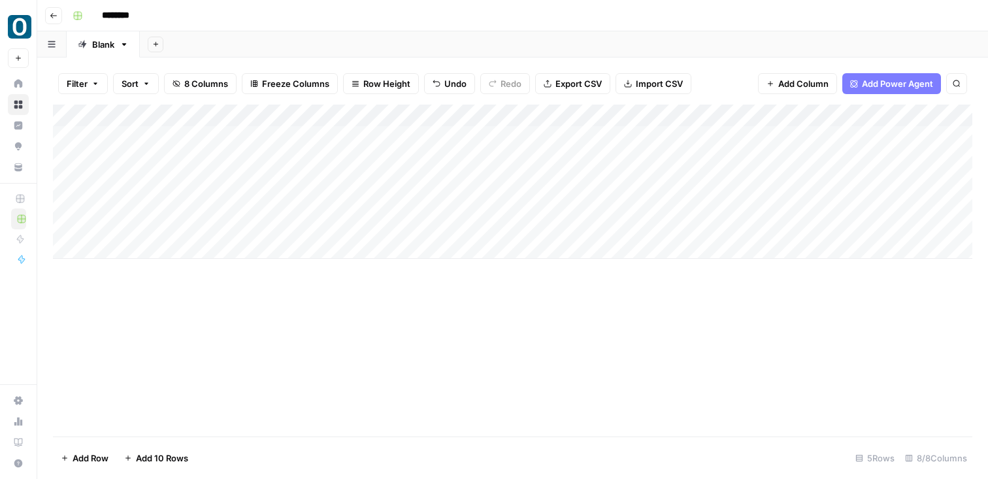
click at [387, 158] on div "Add Column" at bounding box center [513, 182] width 920 height 154
click at [386, 133] on div "Add Column" at bounding box center [513, 182] width 920 height 154
click at [296, 116] on div "Add Column" at bounding box center [513, 182] width 920 height 154
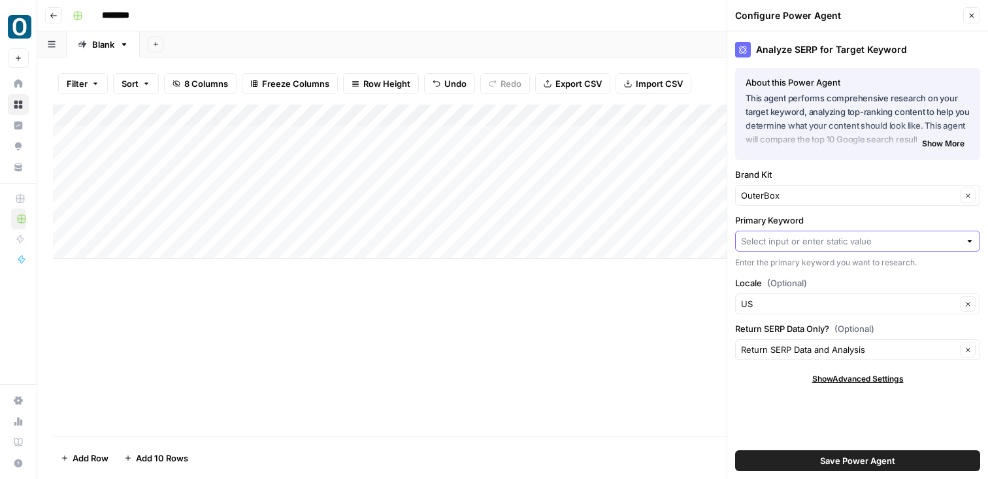
click at [833, 247] on input "Primary Keyword" at bounding box center [850, 241] width 219 height 13
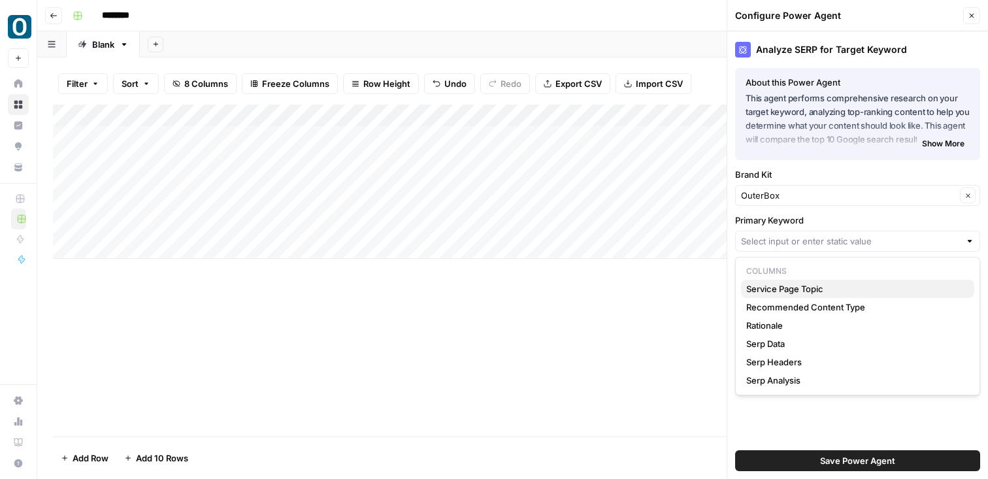
click at [816, 285] on span "Service Page Topic" at bounding box center [856, 288] width 218 height 13
type input "Service Page Topic"
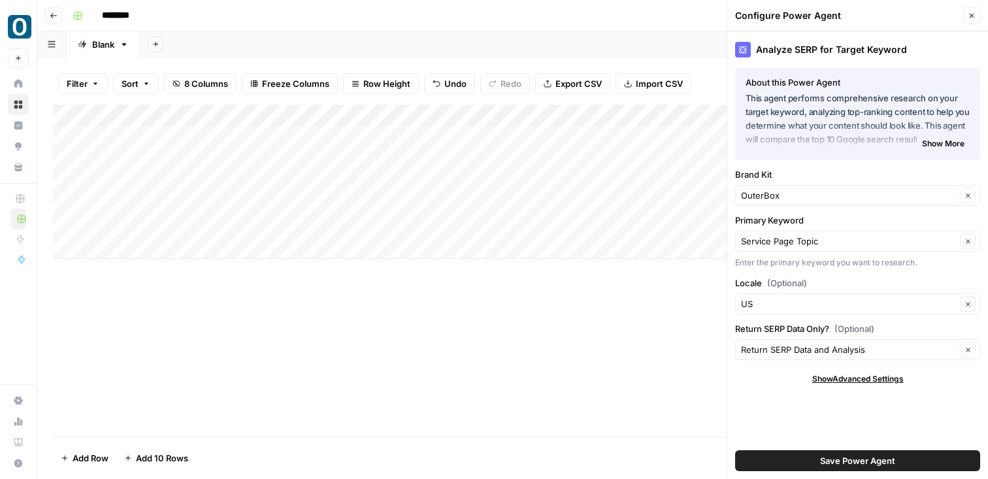
click at [822, 462] on span "Save Power Agent" at bounding box center [857, 460] width 75 height 13
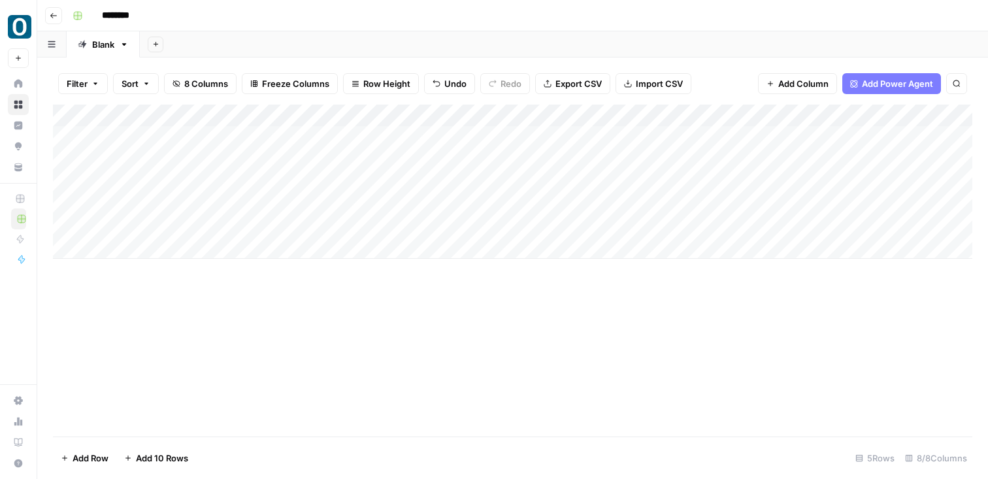
click at [386, 138] on div "Add Column" at bounding box center [513, 182] width 920 height 154
click at [476, 113] on div "Add Column" at bounding box center [513, 182] width 920 height 154
click at [495, 144] on span "All Rows" at bounding box center [520, 145] width 82 height 13
click at [199, 178] on div "Add Column" at bounding box center [513, 182] width 920 height 154
click at [452, 136] on div "Add Column" at bounding box center [513, 182] width 920 height 154
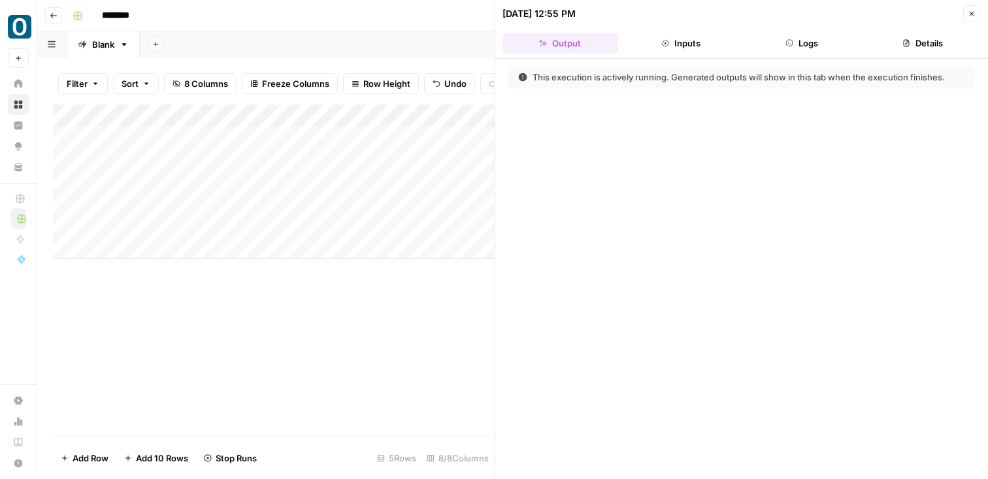
click at [679, 39] on button "Inputs" at bounding box center [682, 43] width 116 height 21
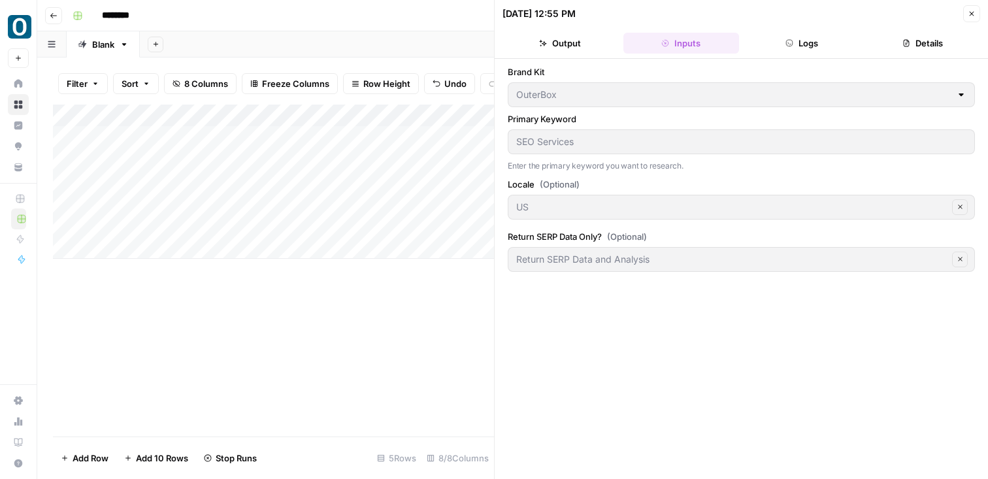
click at [794, 37] on button "Logs" at bounding box center [803, 43] width 116 height 21
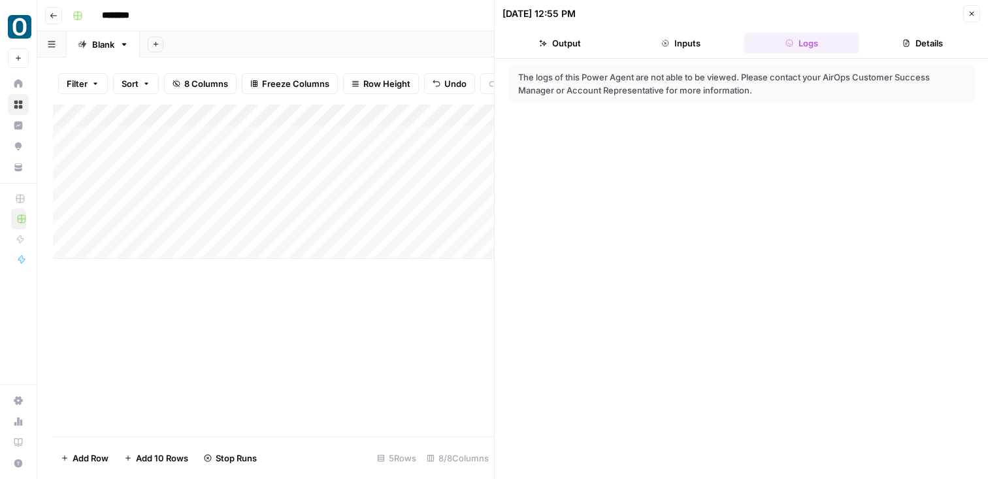
click at [593, 42] on button "Output" at bounding box center [561, 43] width 116 height 21
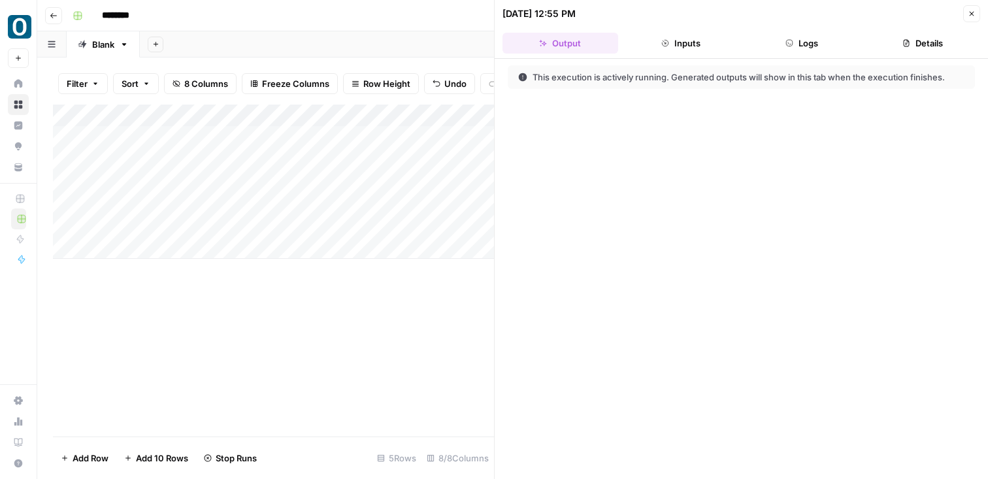
click at [912, 29] on header "[DATE] 12:55 PM Close Output Inputs Logs Details" at bounding box center [742, 29] width 494 height 59
click at [905, 47] on button "Details" at bounding box center [923, 43] width 116 height 21
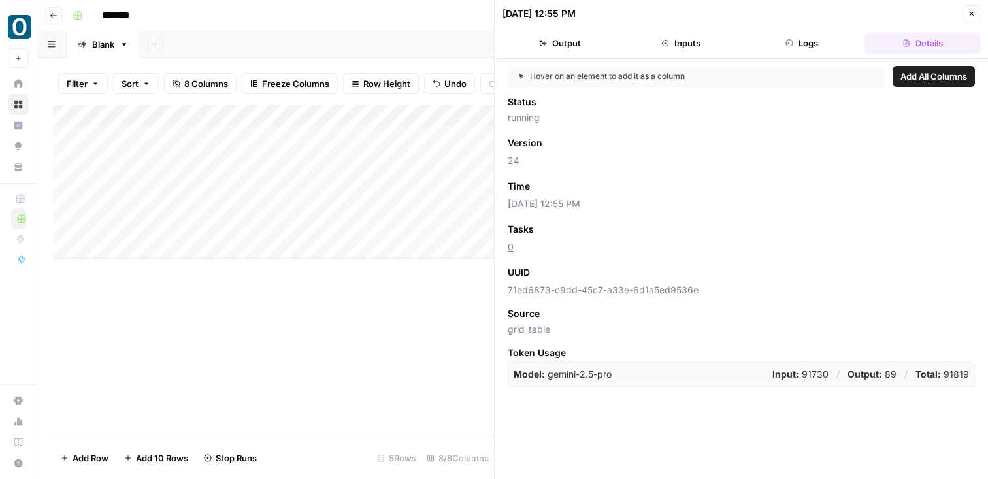
click at [557, 42] on button "Output" at bounding box center [561, 43] width 116 height 21
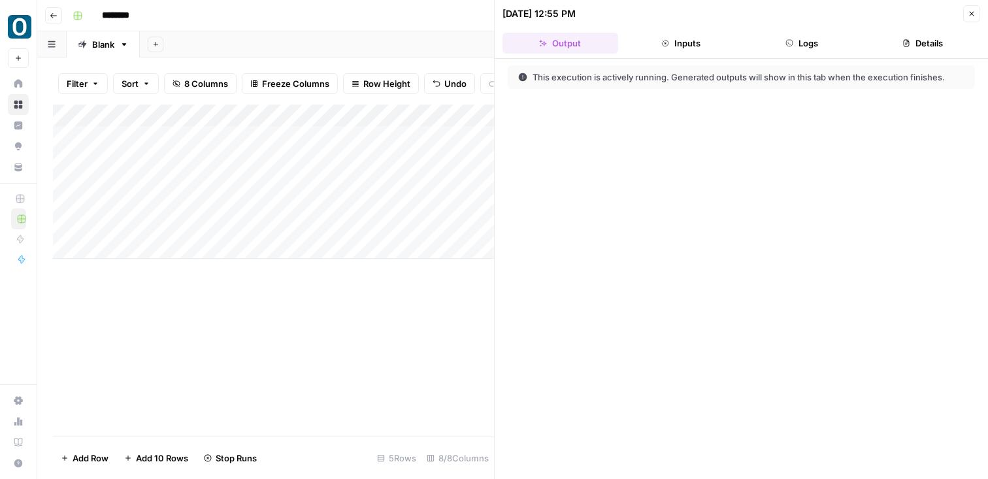
drag, startPoint x: 586, startPoint y: 79, endPoint x: 813, endPoint y: 79, distance: 226.8
click at [813, 79] on div "This execution is actively running. Generated outputs will show in this tab whe…" at bounding box center [736, 77] width 437 height 13
click at [968, 12] on icon "button" at bounding box center [972, 14] width 8 height 8
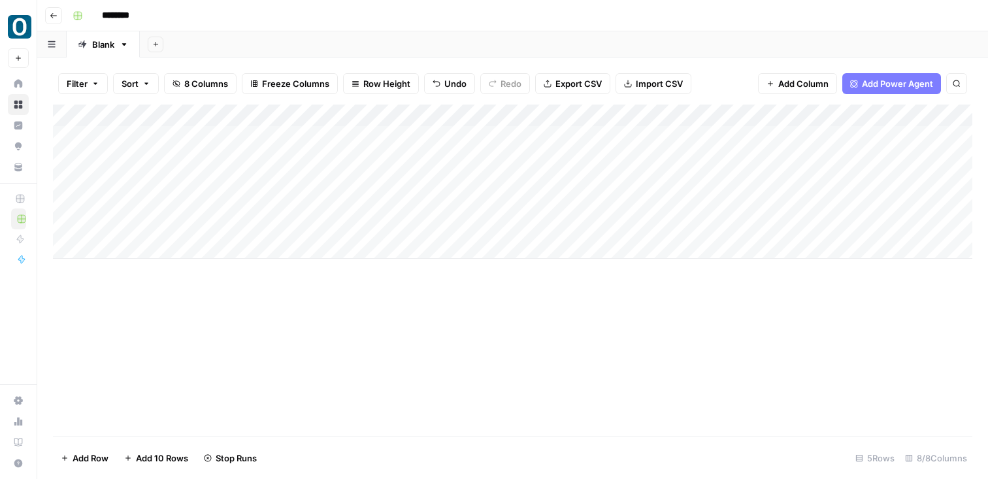
click at [542, 114] on div "Add Column" at bounding box center [513, 182] width 920 height 154
click at [492, 426] on div "Add Column" at bounding box center [513, 271] width 920 height 332
click at [116, 19] on input "********" at bounding box center [132, 15] width 73 height 21
drag, startPoint x: 156, startPoint y: 10, endPoint x: 0, endPoint y: 12, distance: 156.3
click at [0, 12] on div "OuterBox New Home Browse Insights Opportunities Your Data Recent Grids New Grid…" at bounding box center [494, 239] width 988 height 479
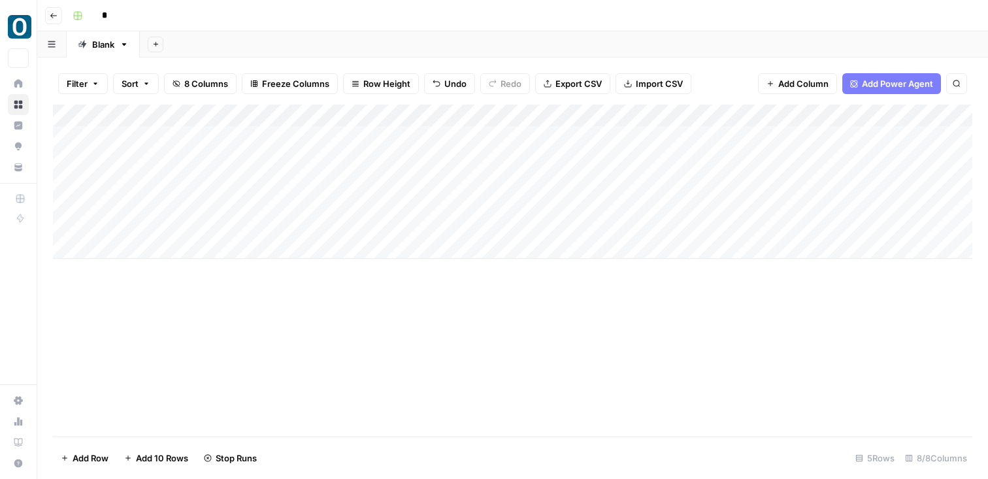
click at [202, 19] on div "*" at bounding box center [521, 15] width 908 height 21
click at [134, 18] on input "*" at bounding box center [132, 15] width 73 height 21
type input "****"
click at [210, 20] on div "****" at bounding box center [521, 15] width 908 height 21
click at [662, 120] on div "Add Column" at bounding box center [513, 182] width 920 height 154
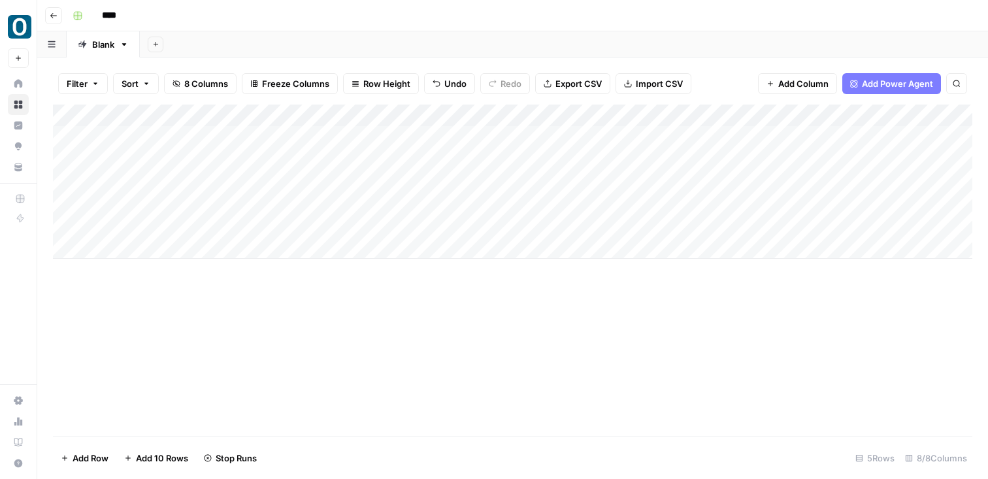
click at [540, 120] on div "Add Column" at bounding box center [513, 182] width 920 height 154
click at [440, 337] on div "Add Column" at bounding box center [513, 271] width 920 height 332
click at [828, 135] on div "Add Column" at bounding box center [513, 182] width 920 height 154
click at [832, 135] on div "Add Column" at bounding box center [513, 182] width 920 height 154
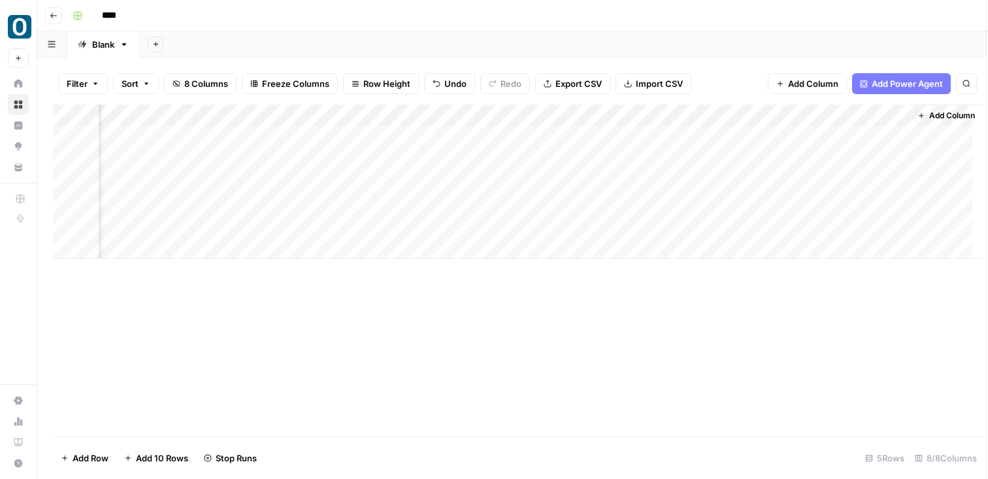
scroll to position [0, 287]
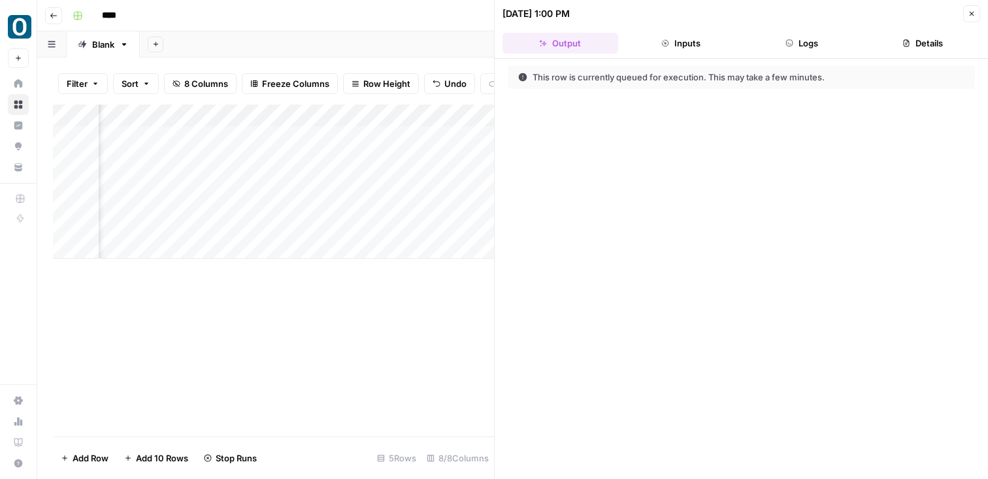
click at [973, 12] on icon "button" at bounding box center [972, 14] width 5 height 5
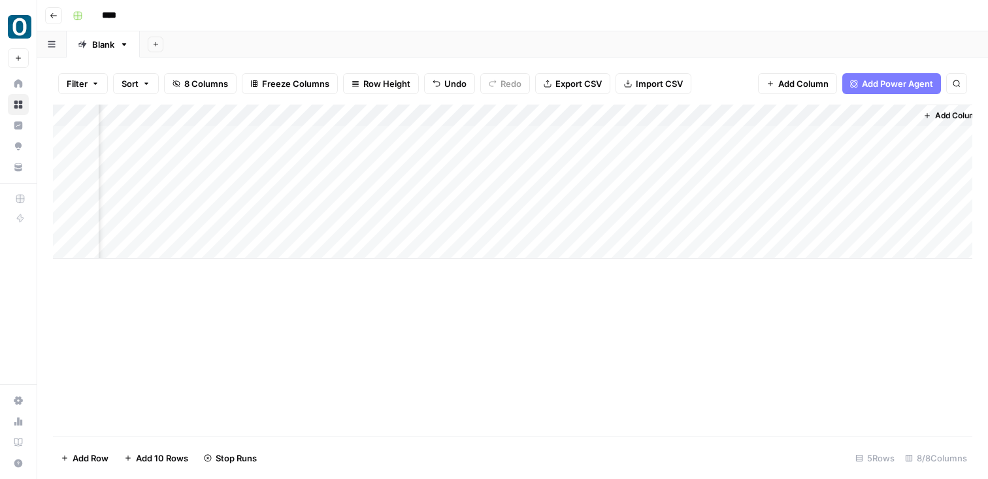
scroll to position [0, 281]
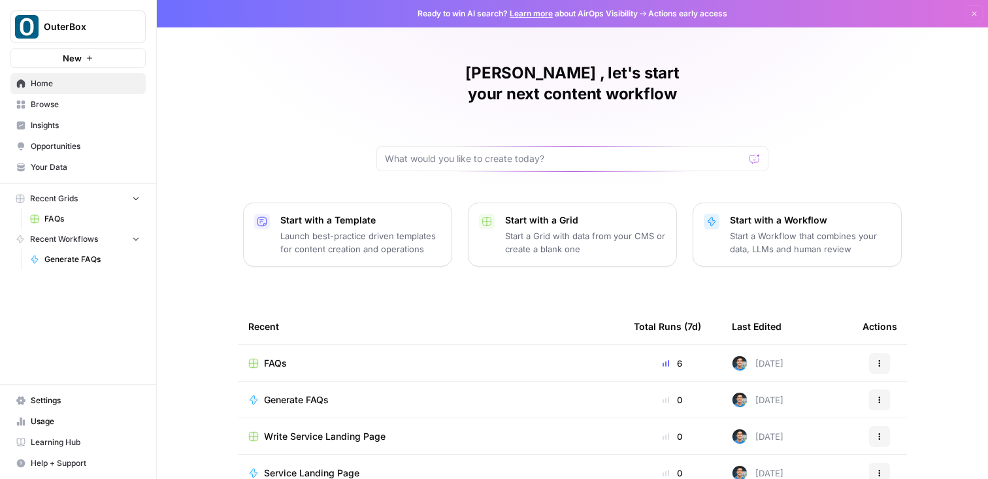
click at [59, 218] on span "FAQs" at bounding box center [91, 219] width 95 height 12
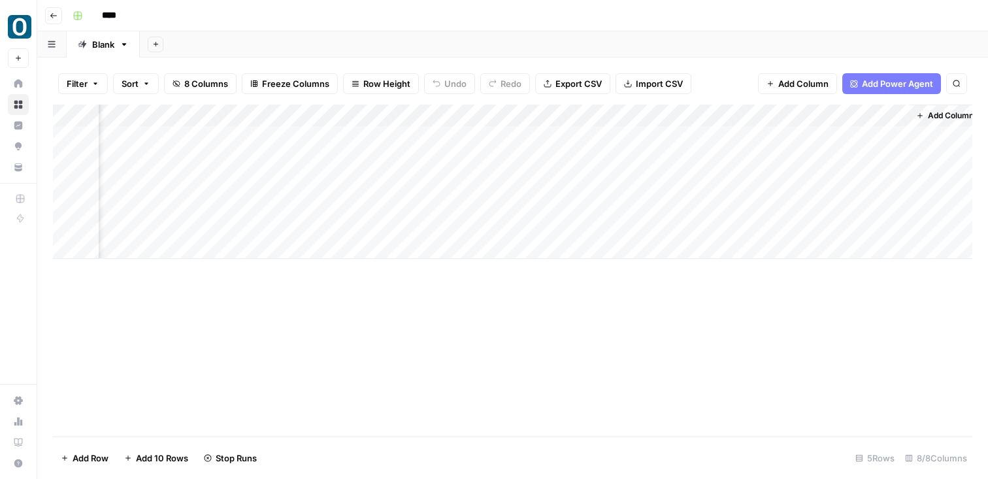
scroll to position [0, 297]
click at [811, 138] on div "Add Column" at bounding box center [513, 182] width 920 height 154
click at [873, 132] on div "Add Column" at bounding box center [513, 182] width 920 height 154
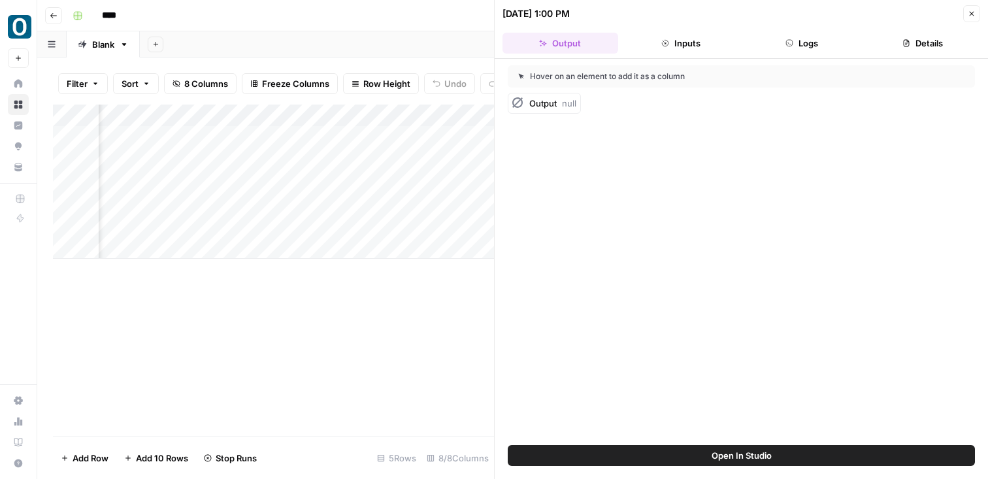
click at [549, 105] on span "Output" at bounding box center [542, 103] width 27 height 10
click at [669, 36] on button "Inputs" at bounding box center [682, 43] width 116 height 21
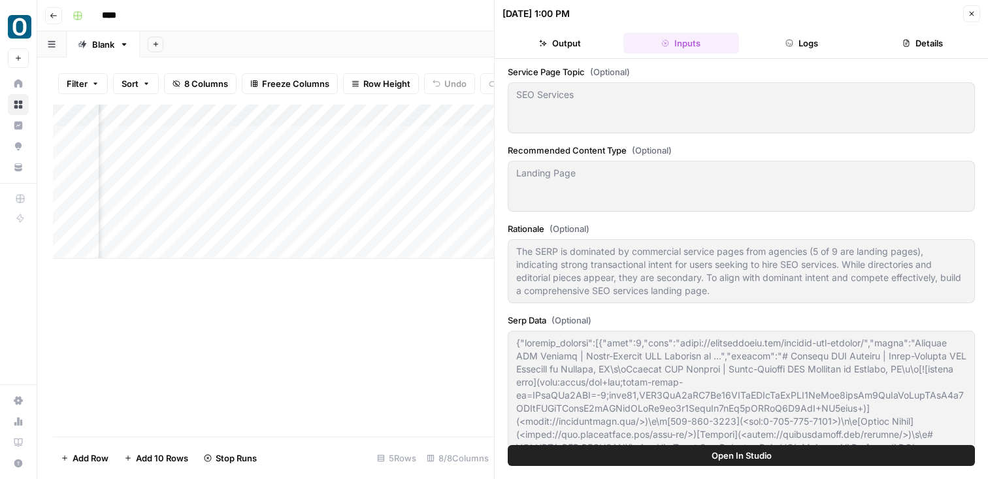
click at [812, 43] on button "Logs" at bounding box center [803, 43] width 116 height 21
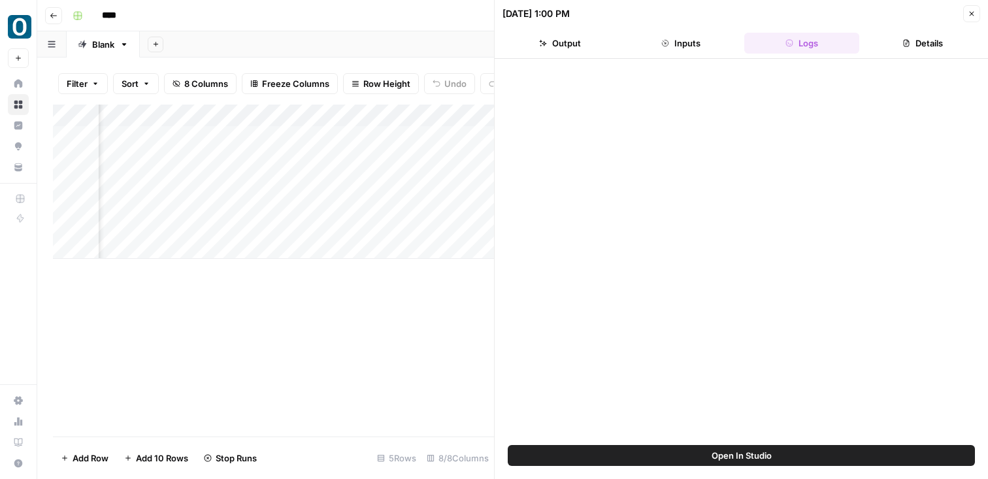
click at [911, 43] on button "Details" at bounding box center [923, 43] width 116 height 21
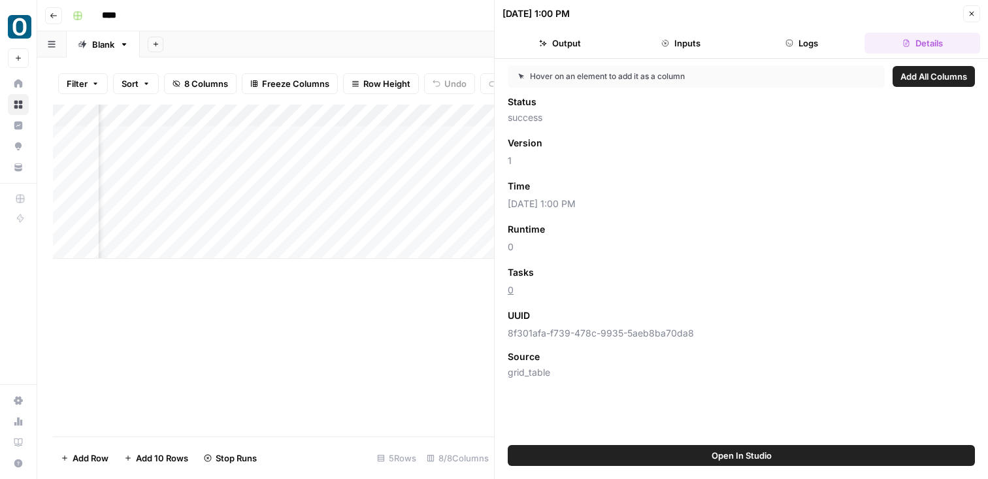
click at [801, 31] on header "[DATE] 1:00 PM Close Output Inputs Logs Details" at bounding box center [742, 29] width 494 height 59
click at [797, 54] on header "[DATE] 1:00 PM Close Output Inputs Logs Details" at bounding box center [742, 29] width 494 height 59
click at [791, 49] on button "Logs" at bounding box center [803, 43] width 116 height 21
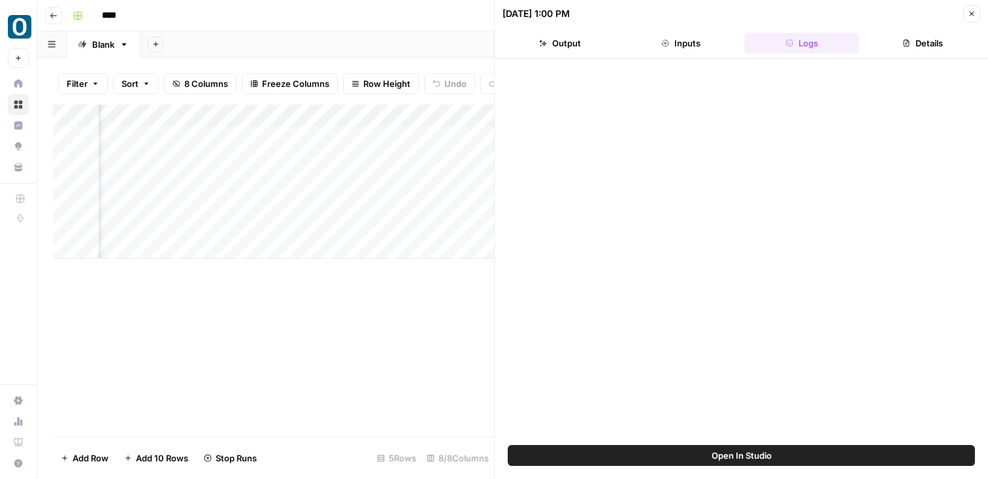
click at [675, 46] on button "Inputs" at bounding box center [682, 43] width 116 height 21
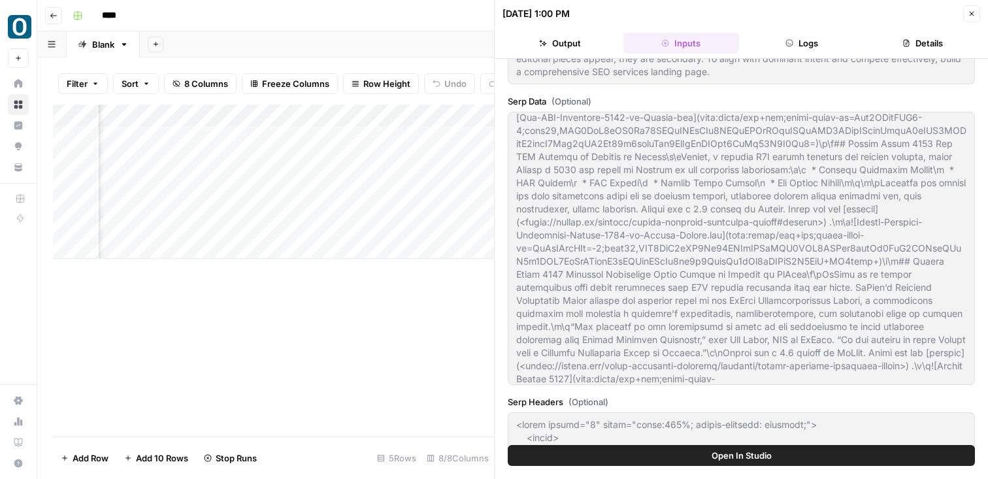
scroll to position [2849, 0]
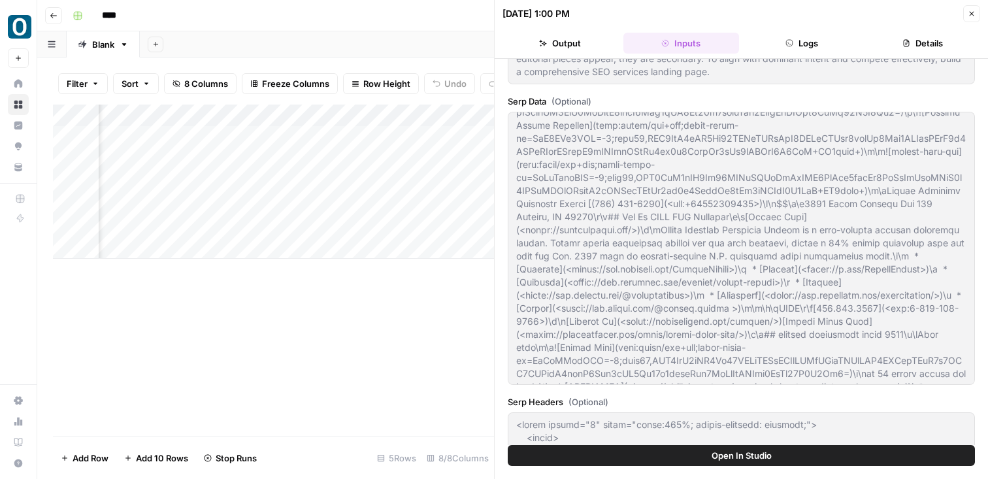
click at [544, 40] on icon "button" at bounding box center [543, 43] width 8 height 8
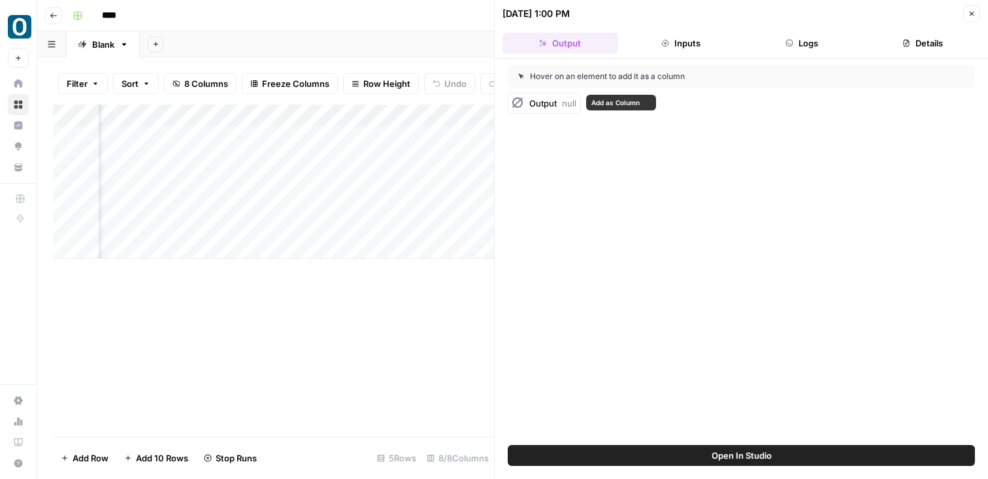
click at [550, 107] on span "Output" at bounding box center [542, 103] width 27 height 10
click at [973, 12] on icon "button" at bounding box center [972, 14] width 5 height 5
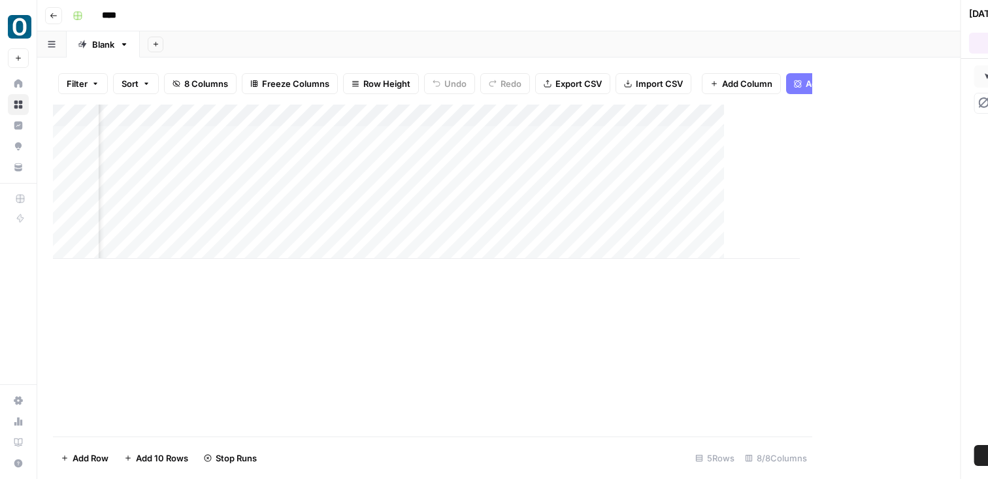
scroll to position [0, 281]
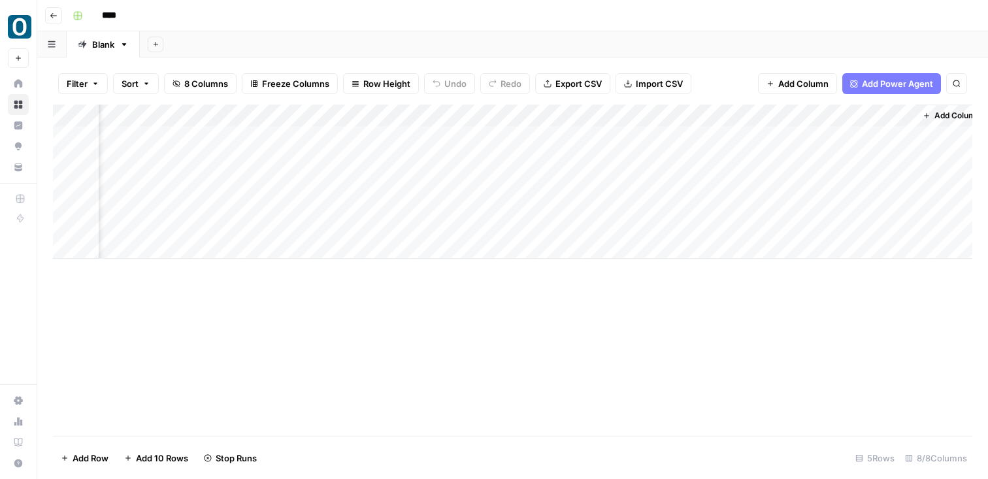
click at [888, 109] on div "Add Column" at bounding box center [513, 182] width 920 height 154
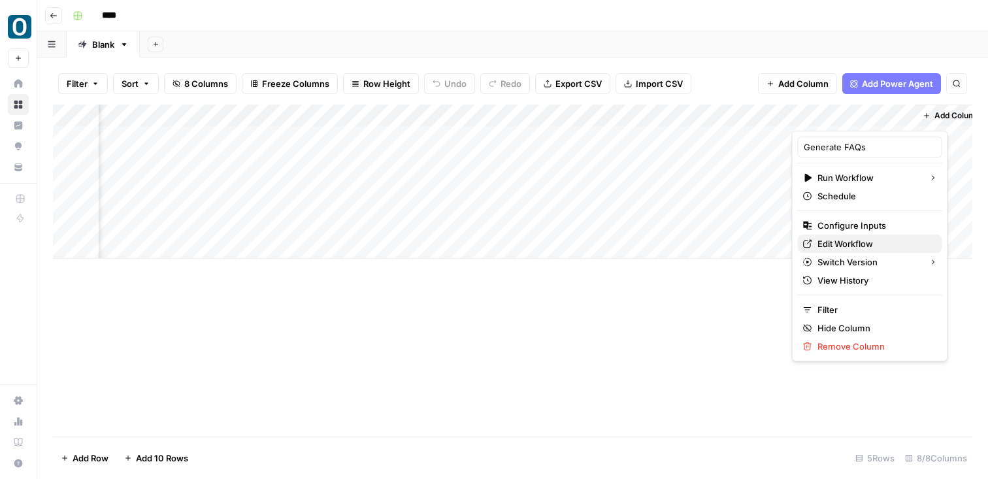
click at [856, 244] on span "Edit Workflow" at bounding box center [875, 243] width 114 height 13
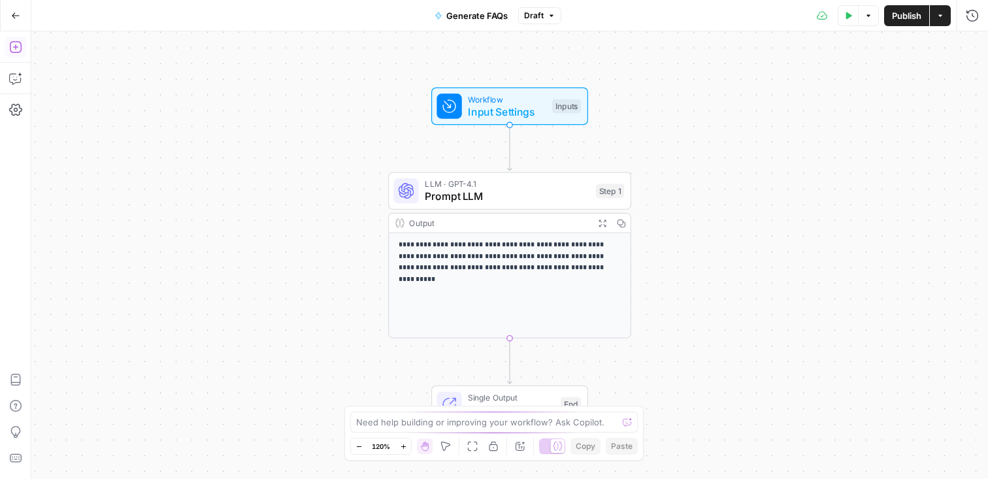
click at [16, 44] on icon "button" at bounding box center [15, 47] width 12 height 12
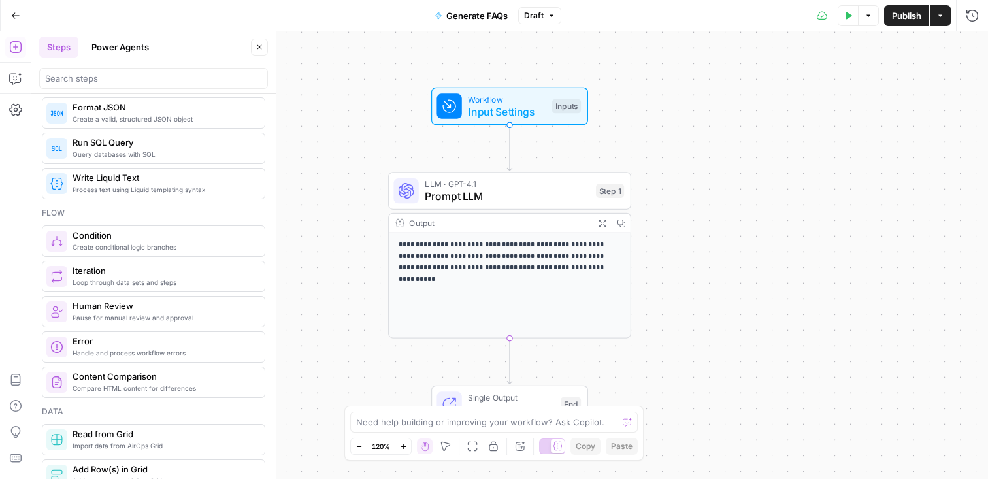
scroll to position [210, 0]
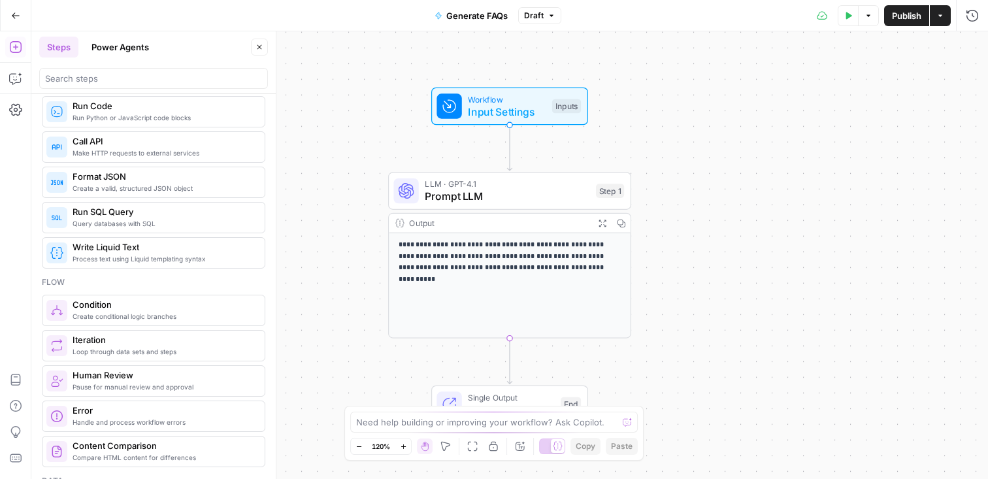
click at [129, 69] on div at bounding box center [153, 78] width 229 height 21
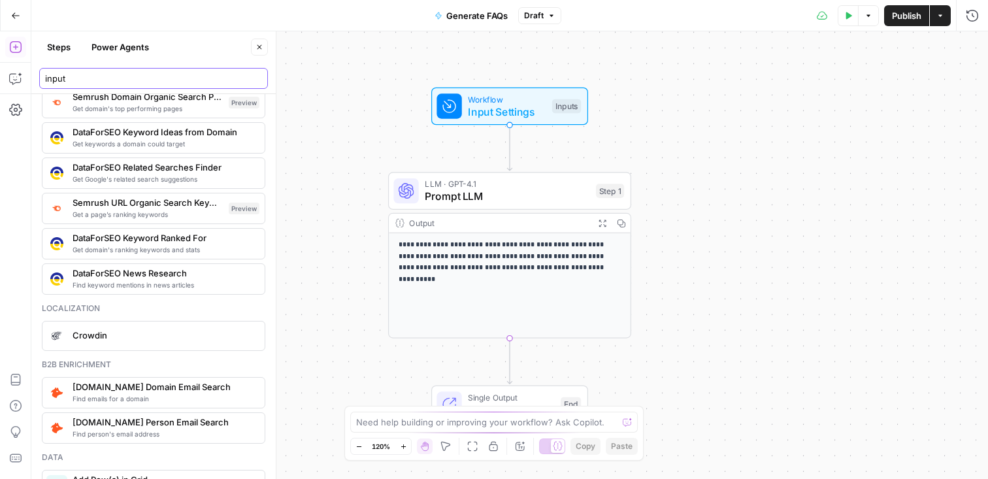
scroll to position [189, 0]
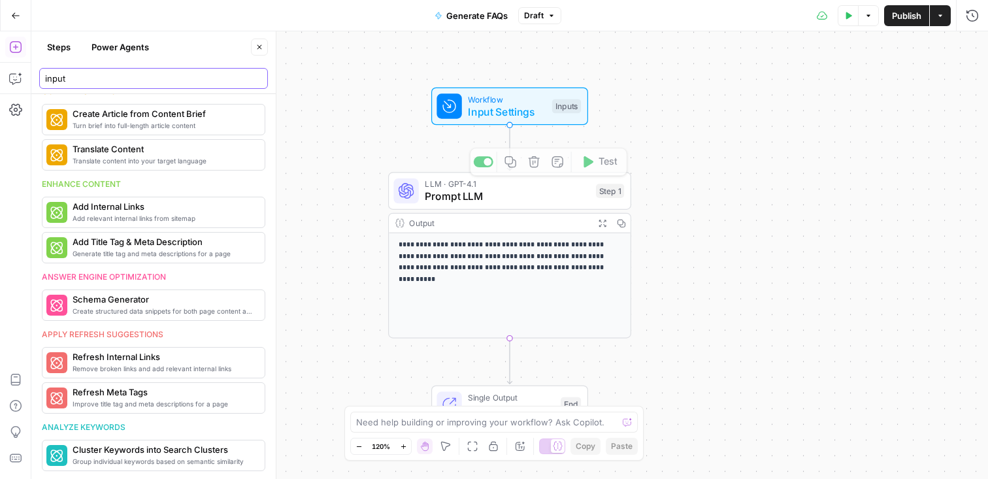
type input "input"
click at [779, 205] on div "**********" at bounding box center [509, 255] width 957 height 448
click at [687, 171] on div "**********" at bounding box center [509, 255] width 957 height 448
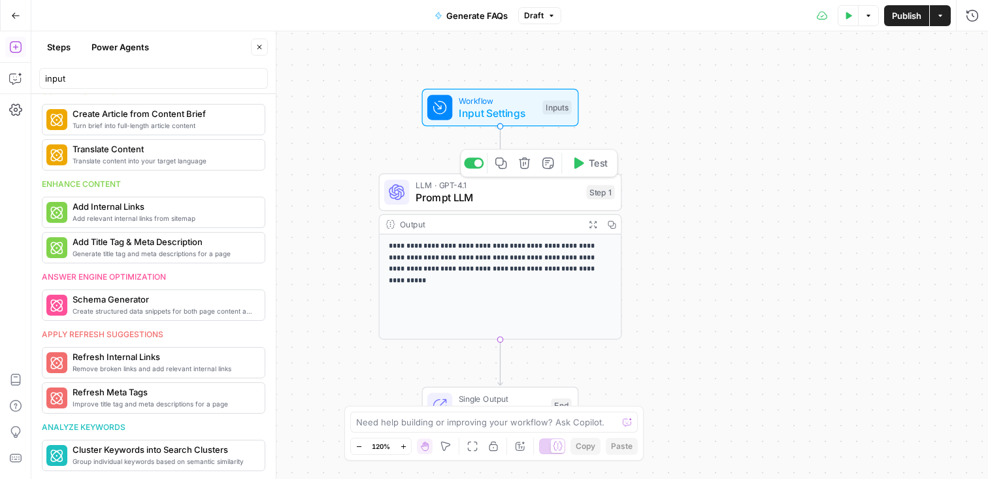
click at [509, 143] on div "**********" at bounding box center [509, 255] width 957 height 448
click at [613, 74] on div "**********" at bounding box center [509, 255] width 957 height 448
click at [261, 50] on icon "button" at bounding box center [260, 47] width 8 height 8
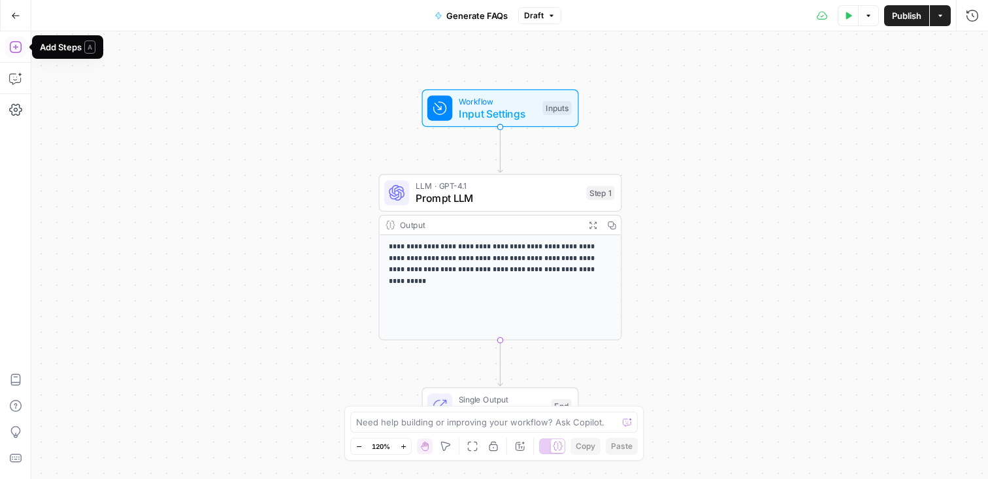
click at [10, 51] on icon "button" at bounding box center [15, 47] width 12 height 12
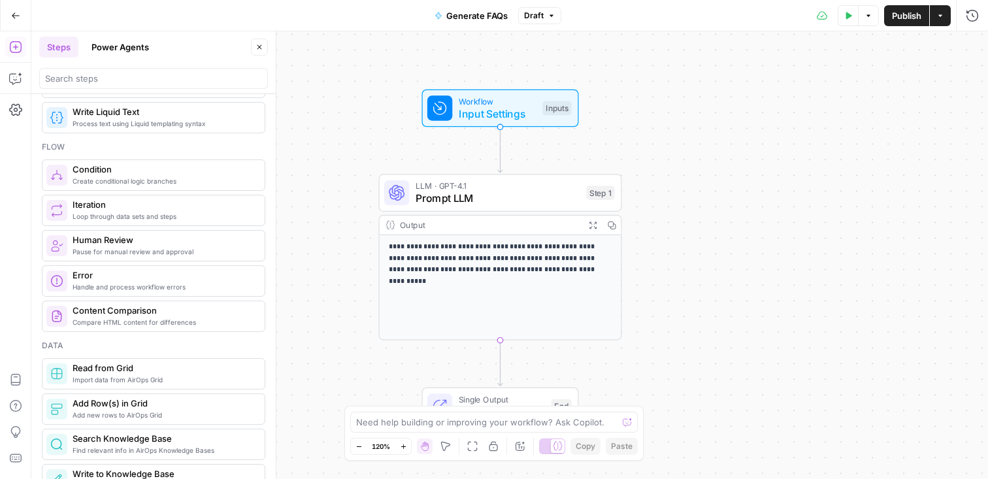
scroll to position [346, 0]
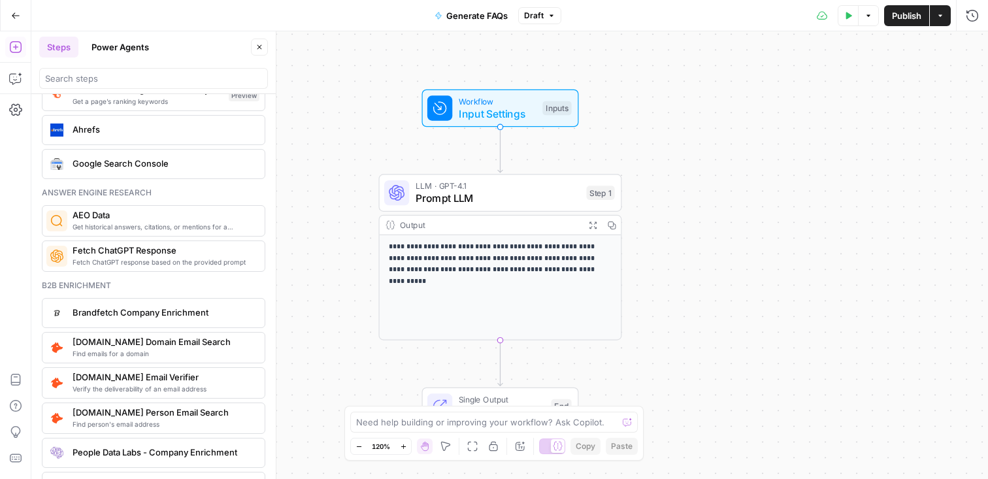
click at [118, 41] on button "Power Agents" at bounding box center [120, 47] width 73 height 21
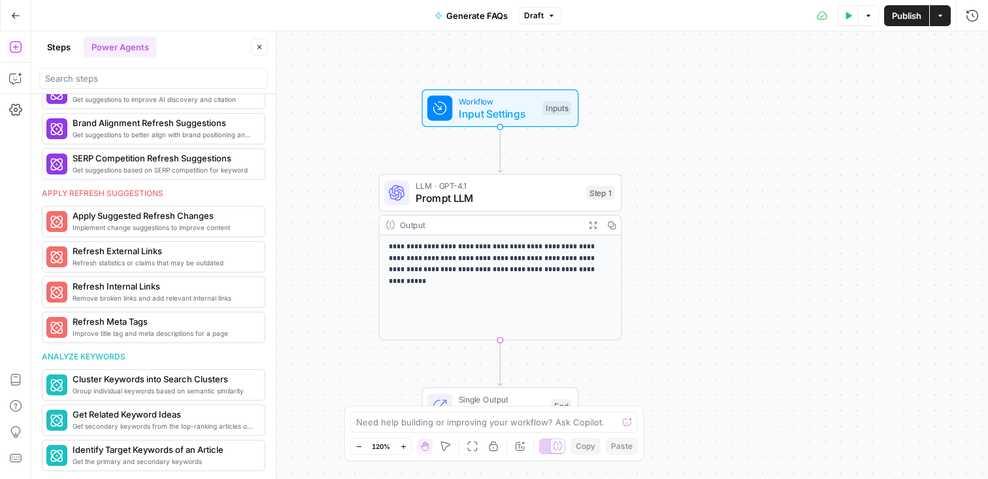
click at [65, 52] on button "Steps" at bounding box center [58, 47] width 39 height 21
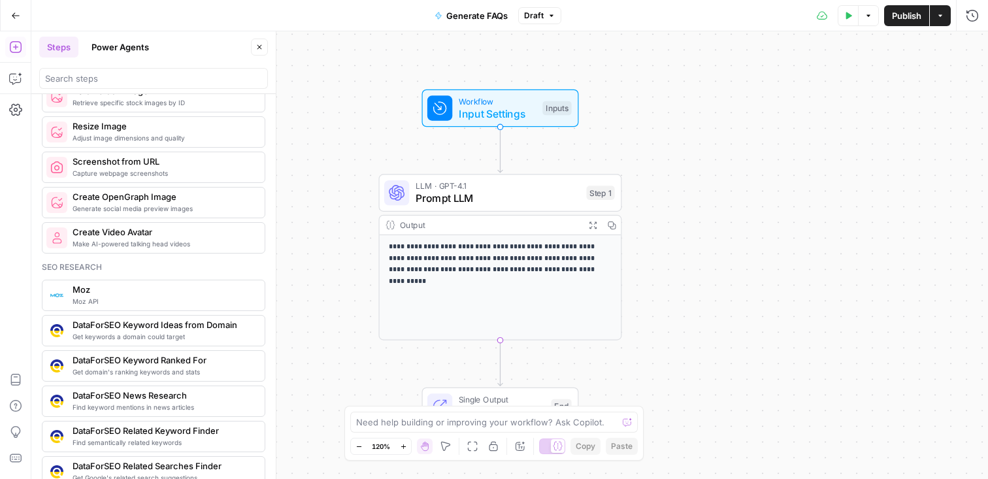
scroll to position [509, 0]
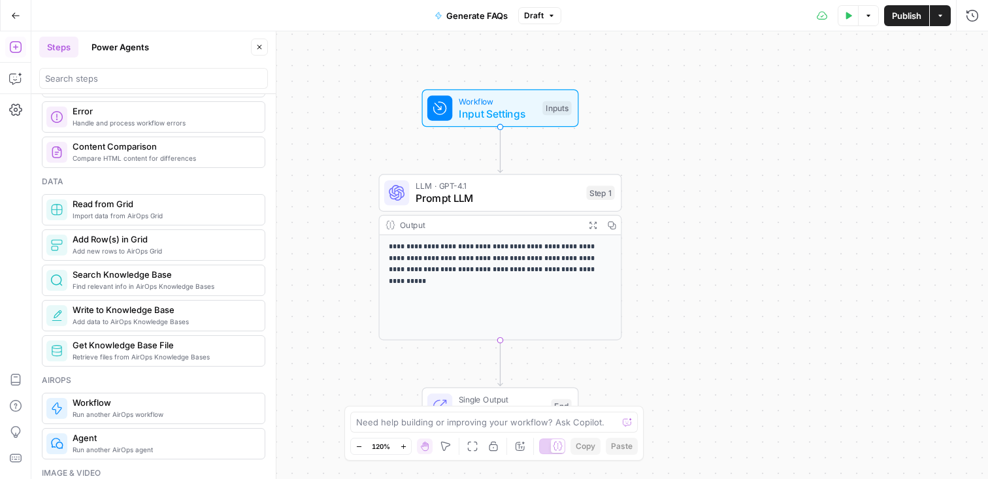
click at [473, 101] on span "Workflow" at bounding box center [498, 101] width 78 height 12
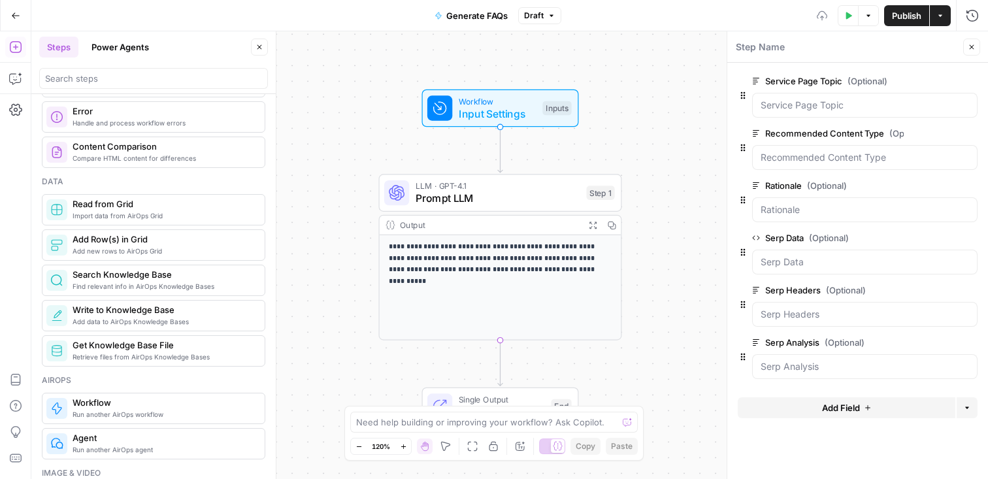
click at [865, 112] on div at bounding box center [865, 105] width 226 height 25
click at [878, 57] on header "Step Name Close" at bounding box center [858, 46] width 261 height 31
click at [870, 208] on input "Rationale (Optional)" at bounding box center [865, 209] width 209 height 13
click at [862, 188] on label "Rationale (Optional)" at bounding box center [828, 185] width 152 height 13
click at [862, 203] on input "Rationale (Optional)" at bounding box center [865, 209] width 209 height 13
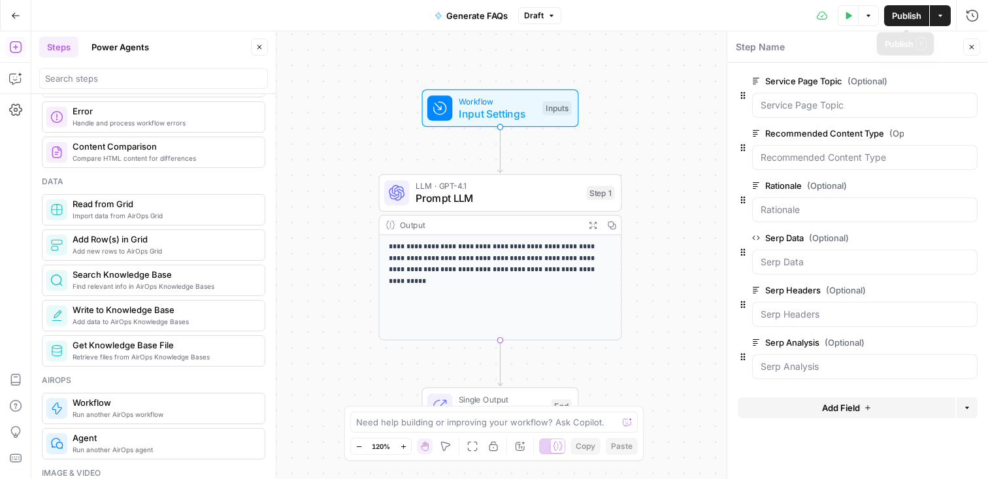
click at [903, 12] on span "Publish" at bounding box center [906, 15] width 29 height 13
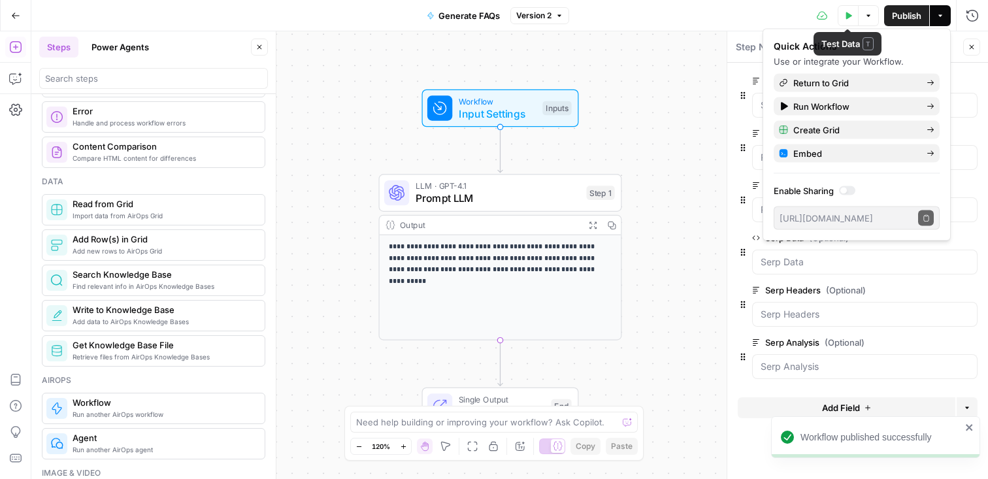
click at [847, 16] on icon "button" at bounding box center [850, 15] width 6 height 7
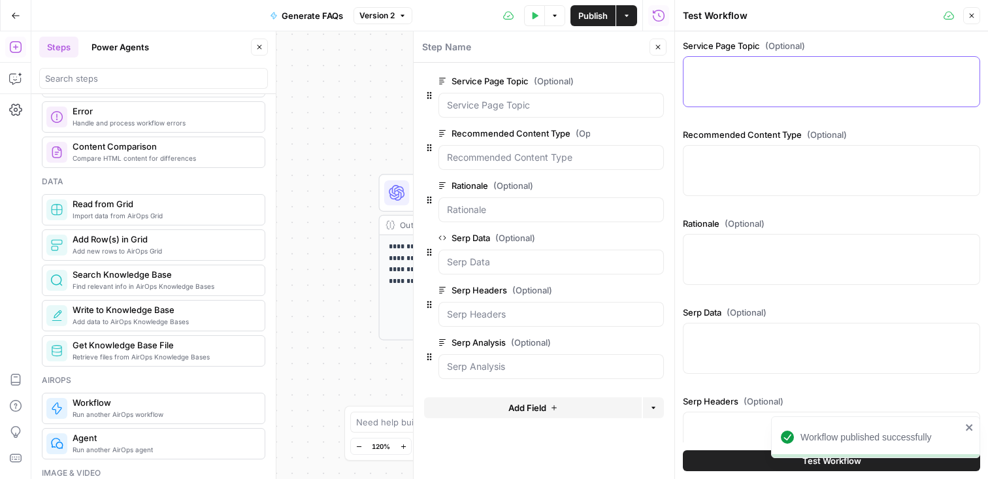
click at [802, 75] on textarea "Service Page Topic (Optional)" at bounding box center [832, 68] width 280 height 13
click at [965, 14] on button "Close" at bounding box center [972, 15] width 17 height 17
